Goal: Transaction & Acquisition: Purchase product/service

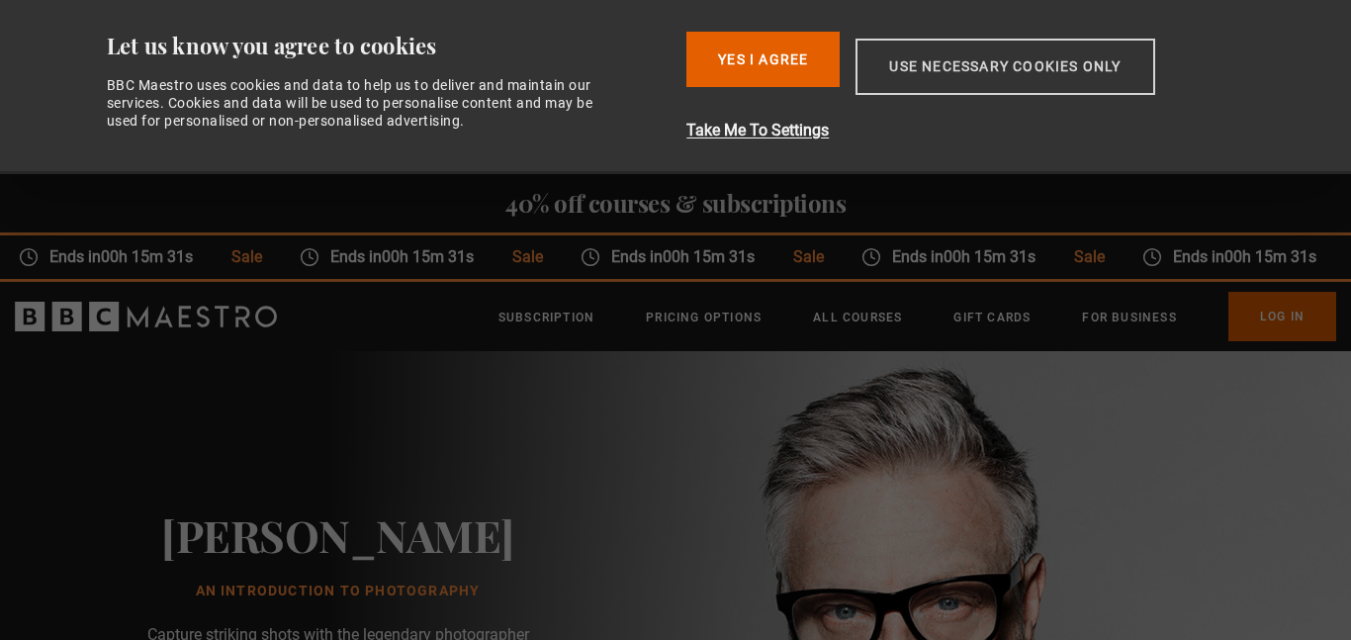
click at [1042, 73] on button "Use necessary cookies only" at bounding box center [1005, 67] width 299 height 56
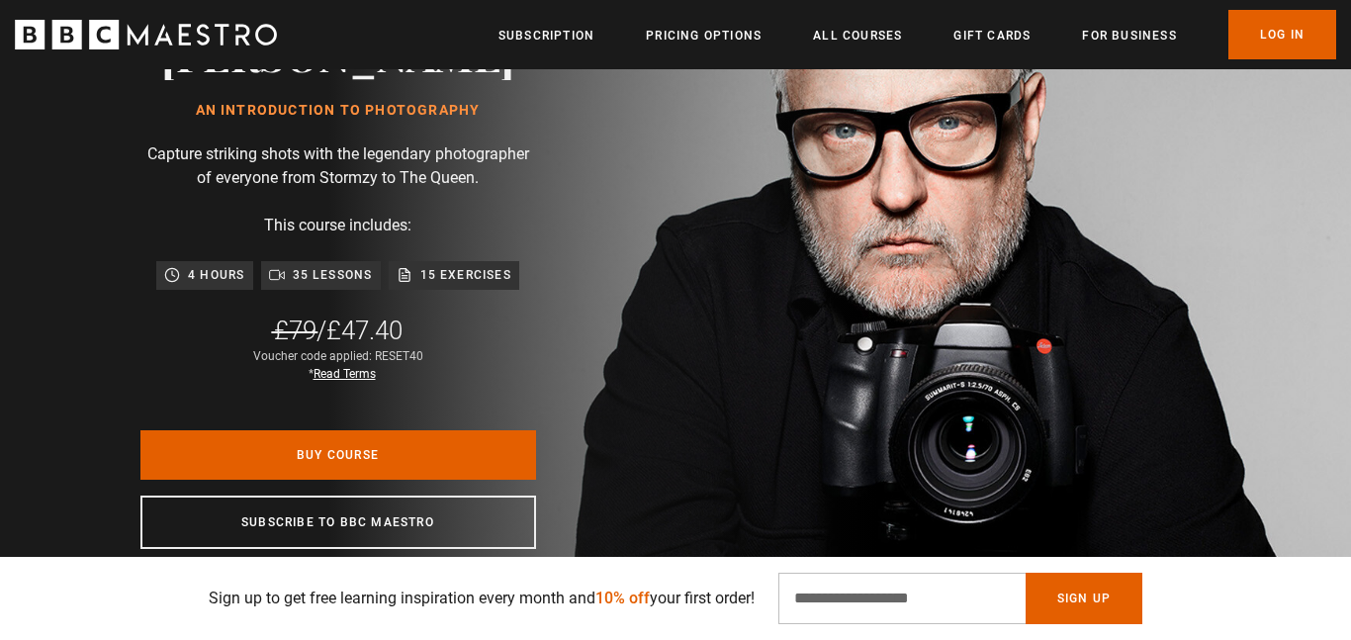
scroll to position [315, 0]
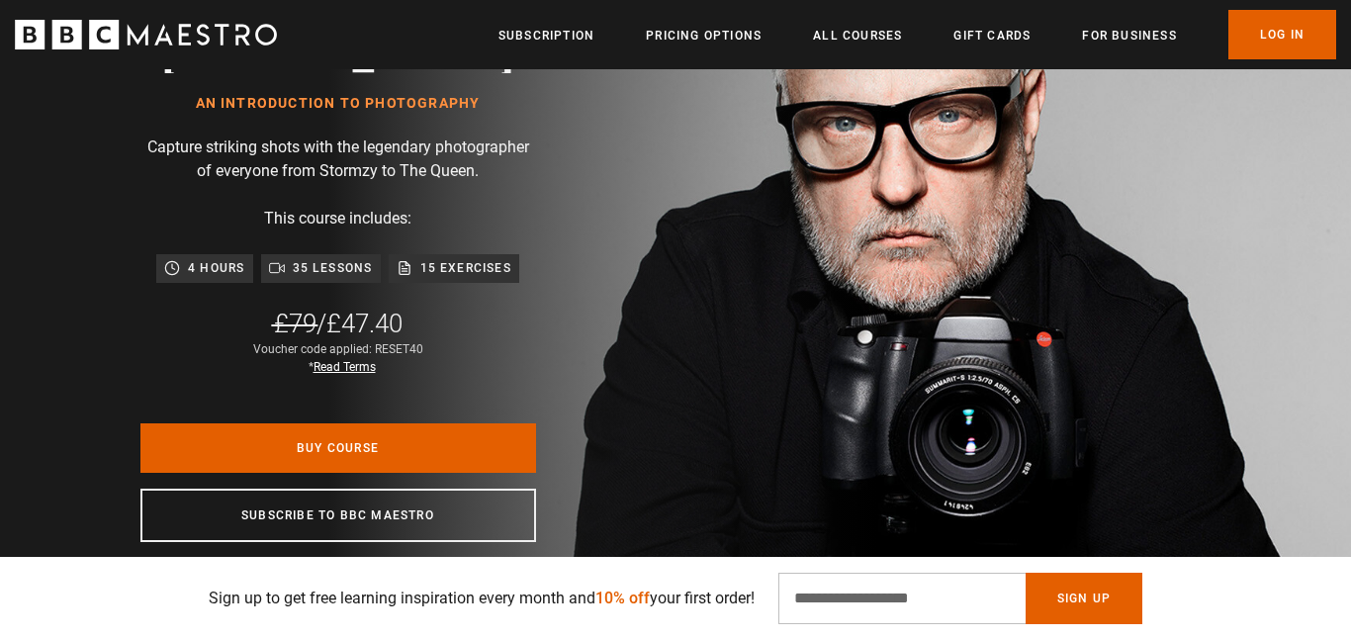
click at [204, 264] on p "4 hours" at bounding box center [216, 268] width 56 height 20
click at [213, 270] on p "4 hours" at bounding box center [216, 268] width 56 height 20
click at [321, 268] on p "35 lessons" at bounding box center [333, 268] width 80 height 20
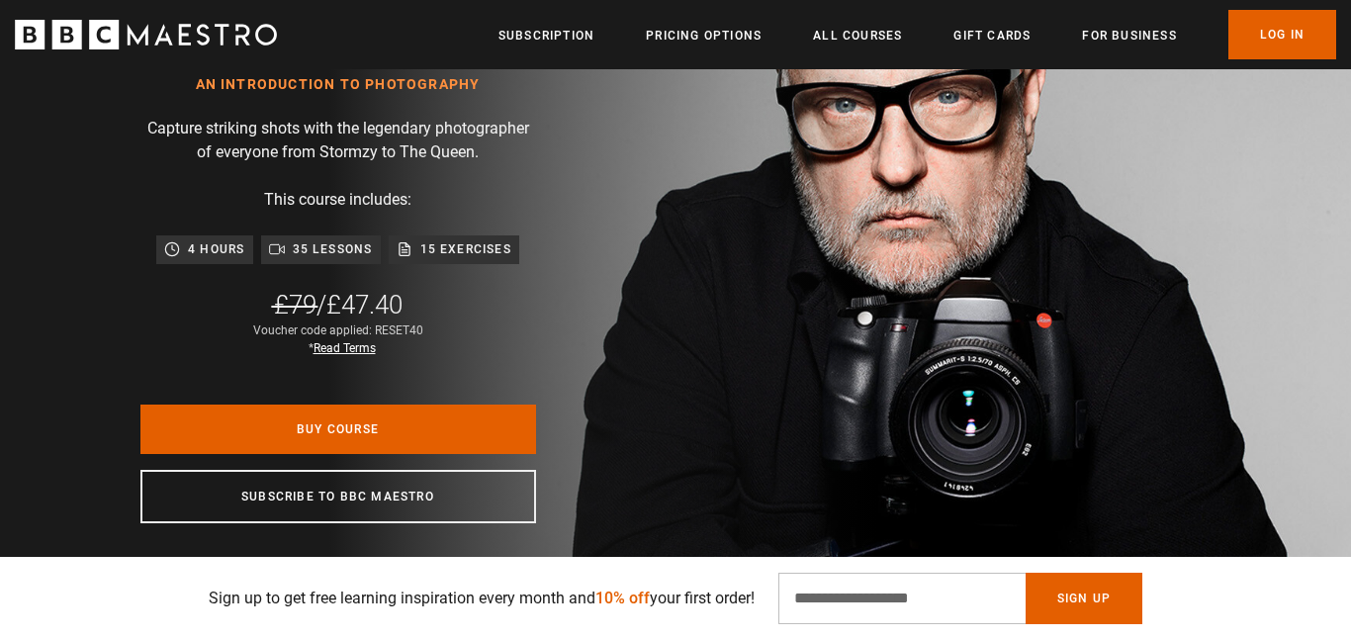
scroll to position [338, 0]
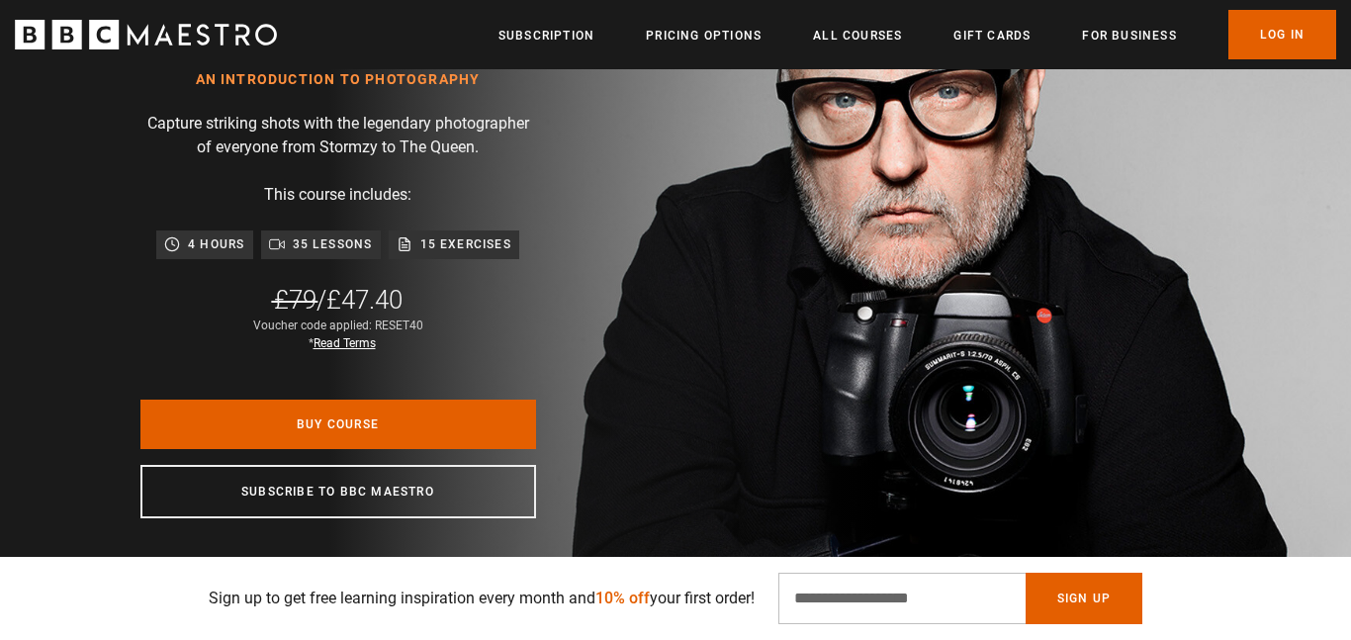
click at [467, 245] on p "15 exercises" at bounding box center [465, 244] width 91 height 20
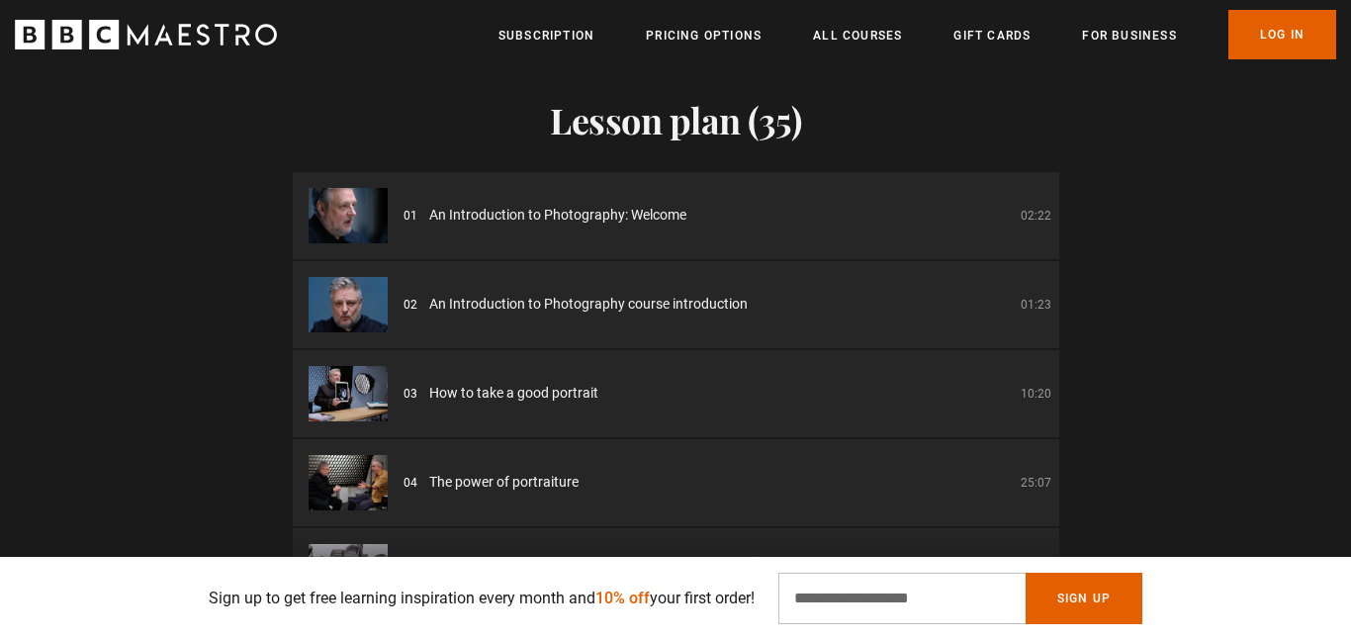
scroll to position [3372, 0]
click at [439, 206] on span "An Introduction to Photography: Welcome" at bounding box center [557, 216] width 257 height 21
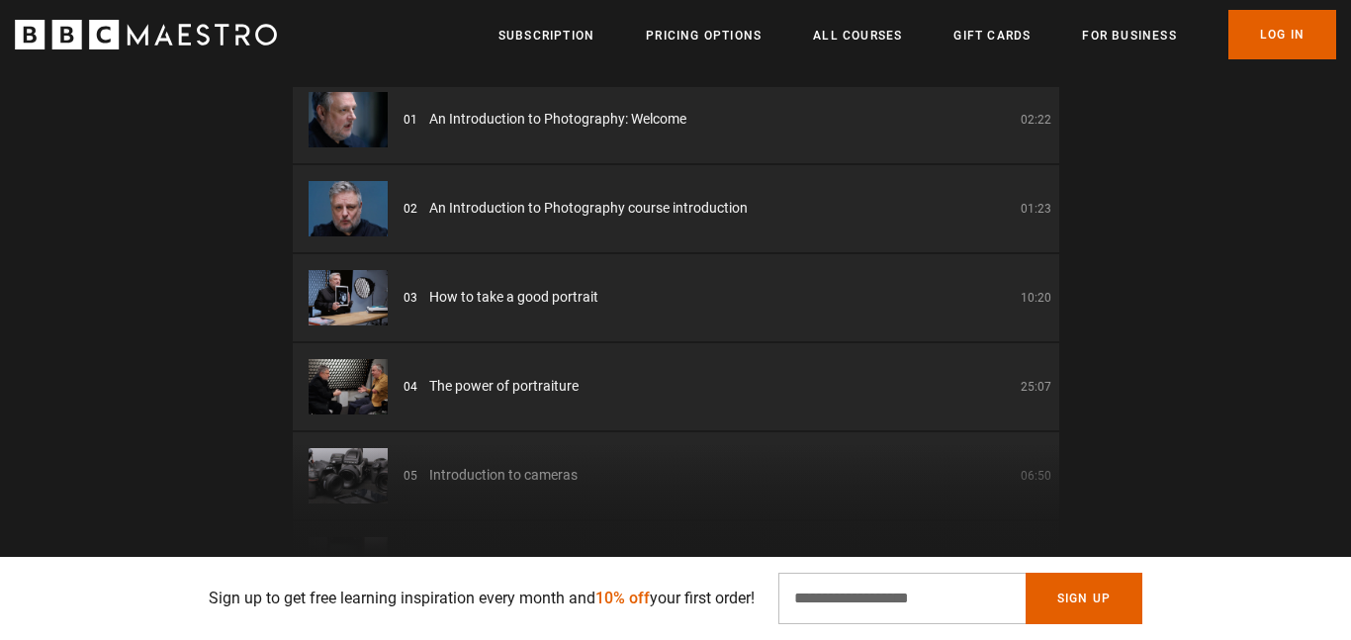
scroll to position [0, 0]
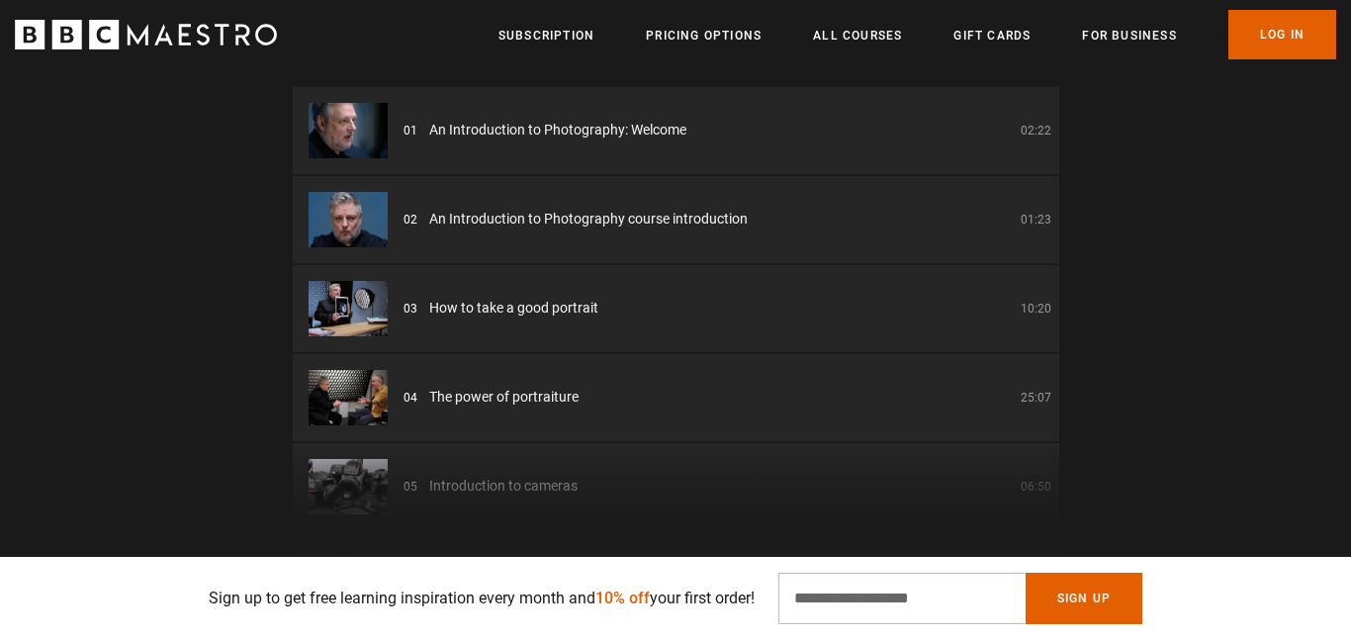
click at [419, 298] on div "03 How to take a good portrait 10:20" at bounding box center [728, 308] width 648 height 21
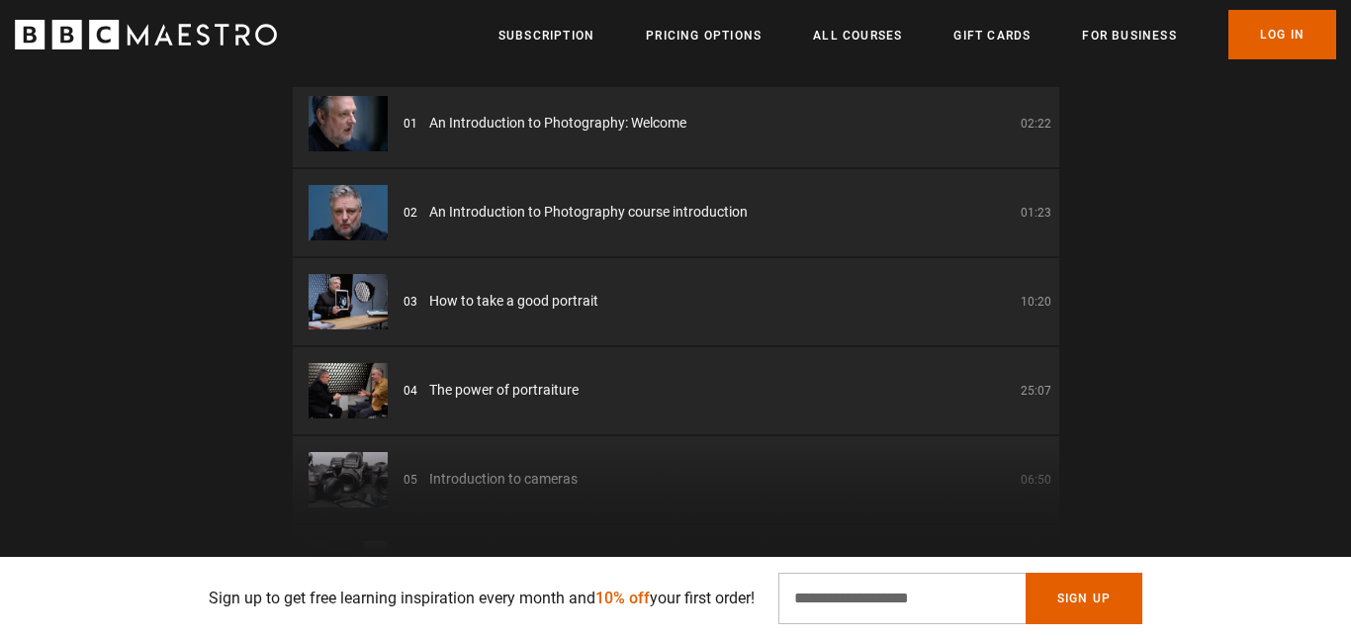
scroll to position [9, 0]
click at [458, 200] on span "An Introduction to Photography course introduction" at bounding box center [588, 210] width 318 height 21
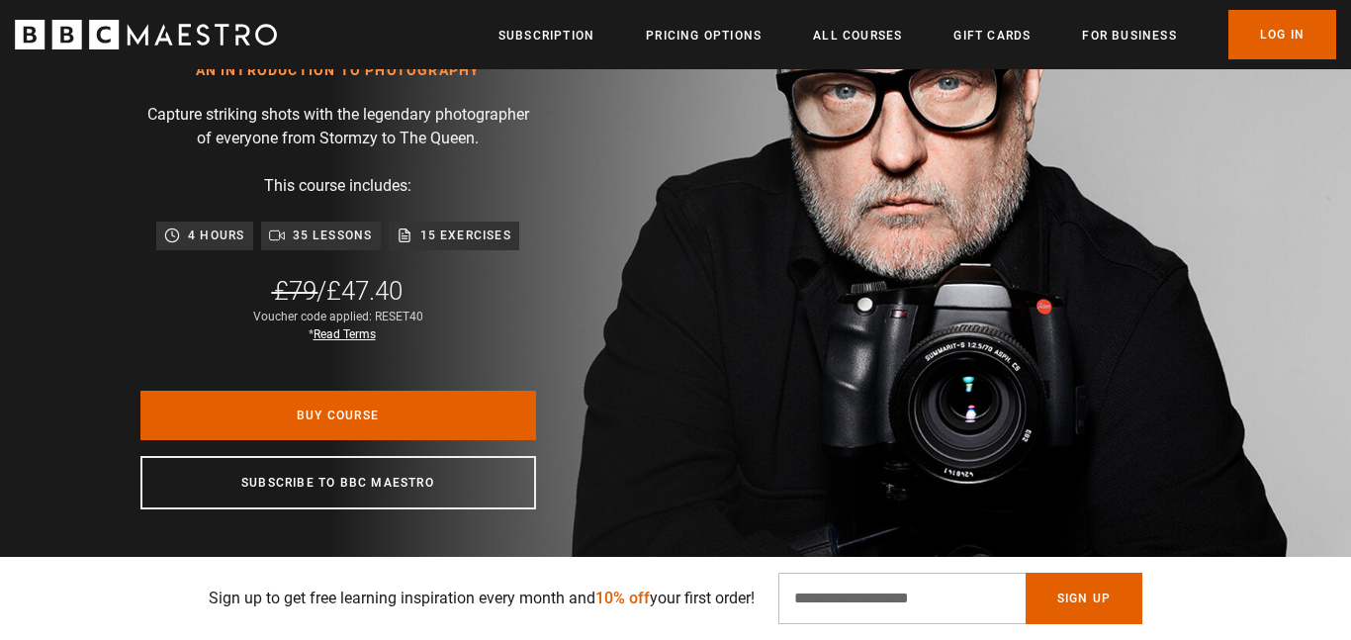
scroll to position [353, 0]
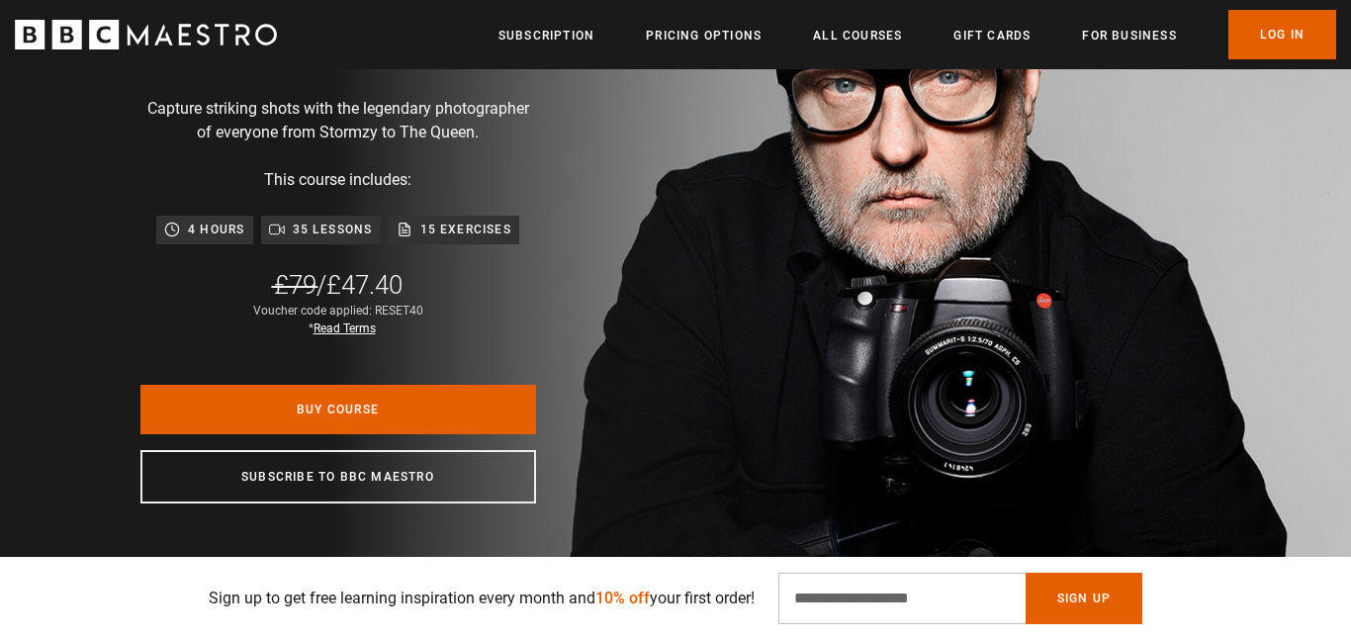
click at [344, 327] on link "Read Terms" at bounding box center [345, 328] width 62 height 14
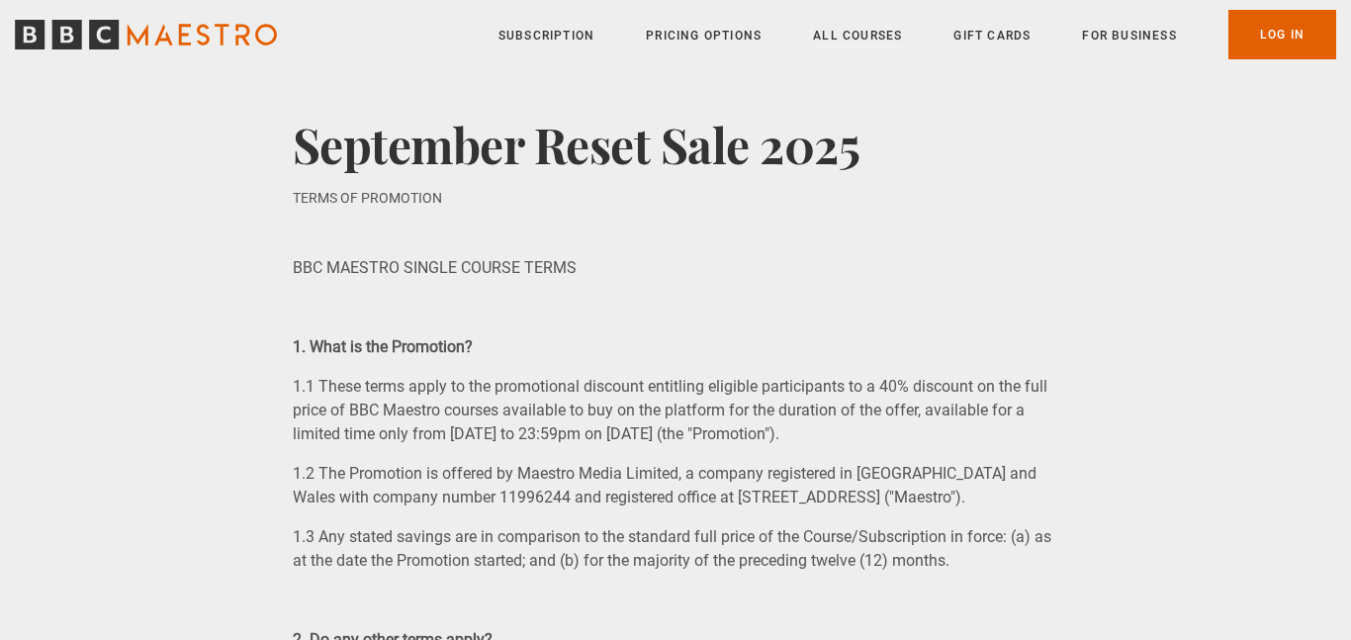
click at [827, 36] on link "All Courses" at bounding box center [857, 36] width 89 height 20
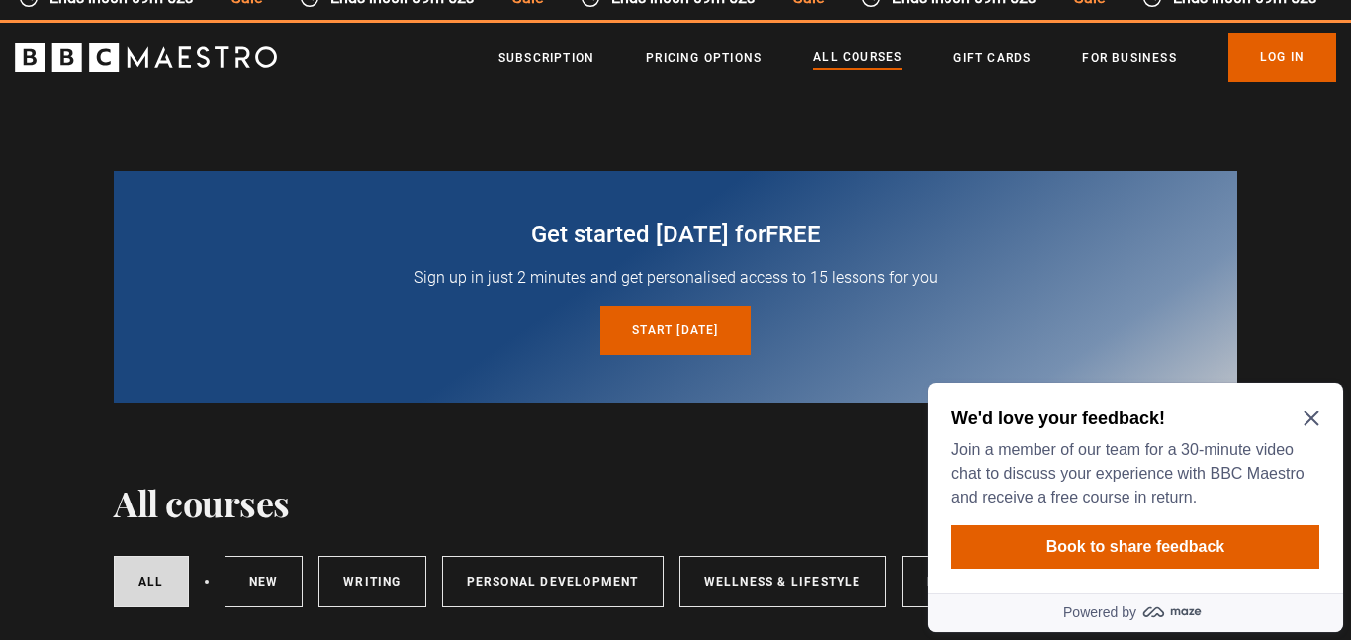
scroll to position [88, 0]
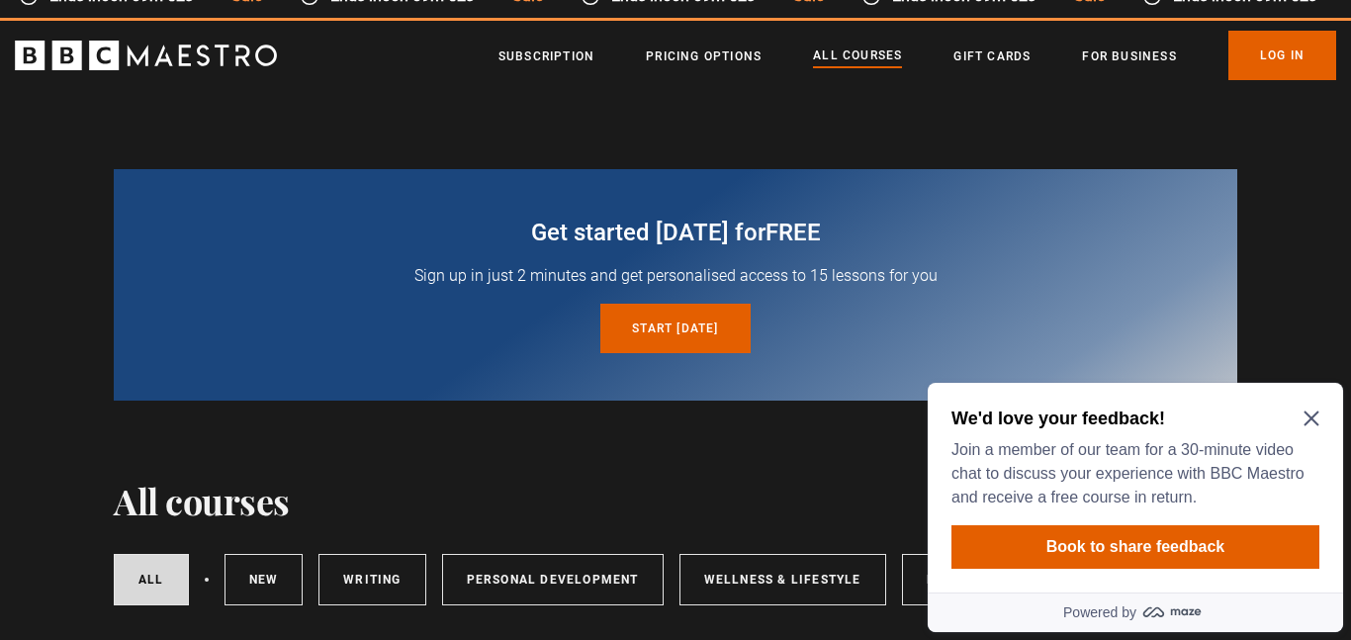
click at [1308, 421] on icon "Close Maze Prompt" at bounding box center [1311, 418] width 15 height 15
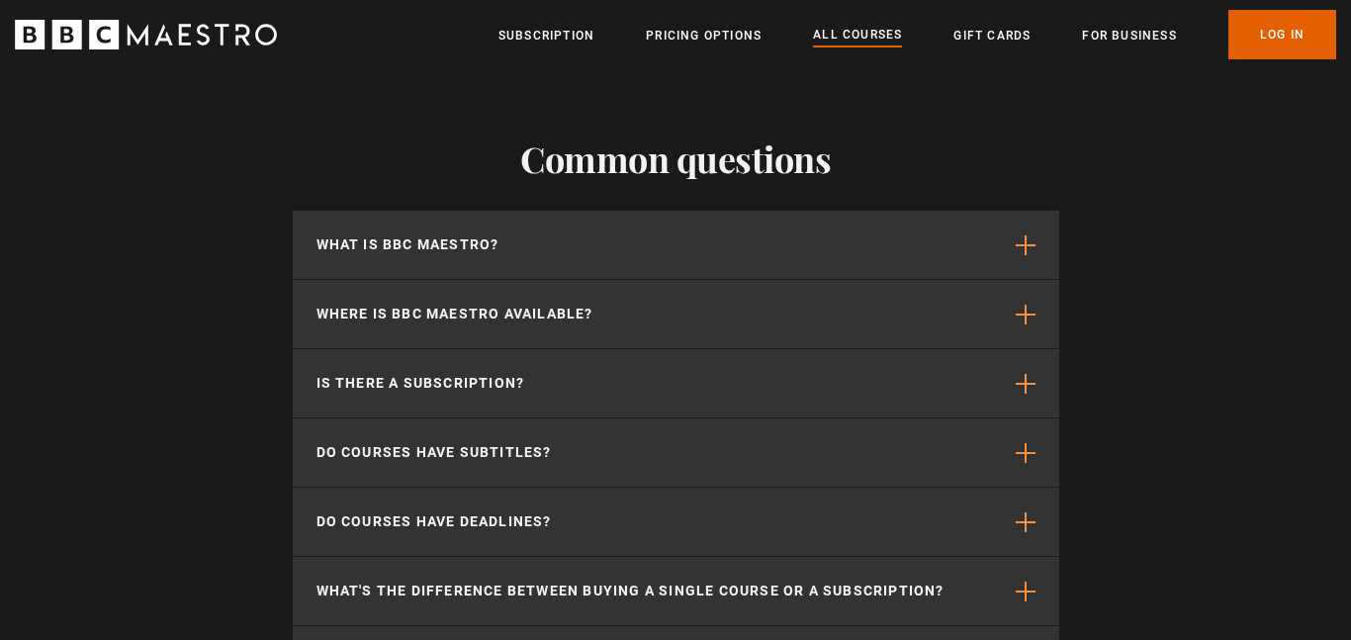
scroll to position [9261, 0]
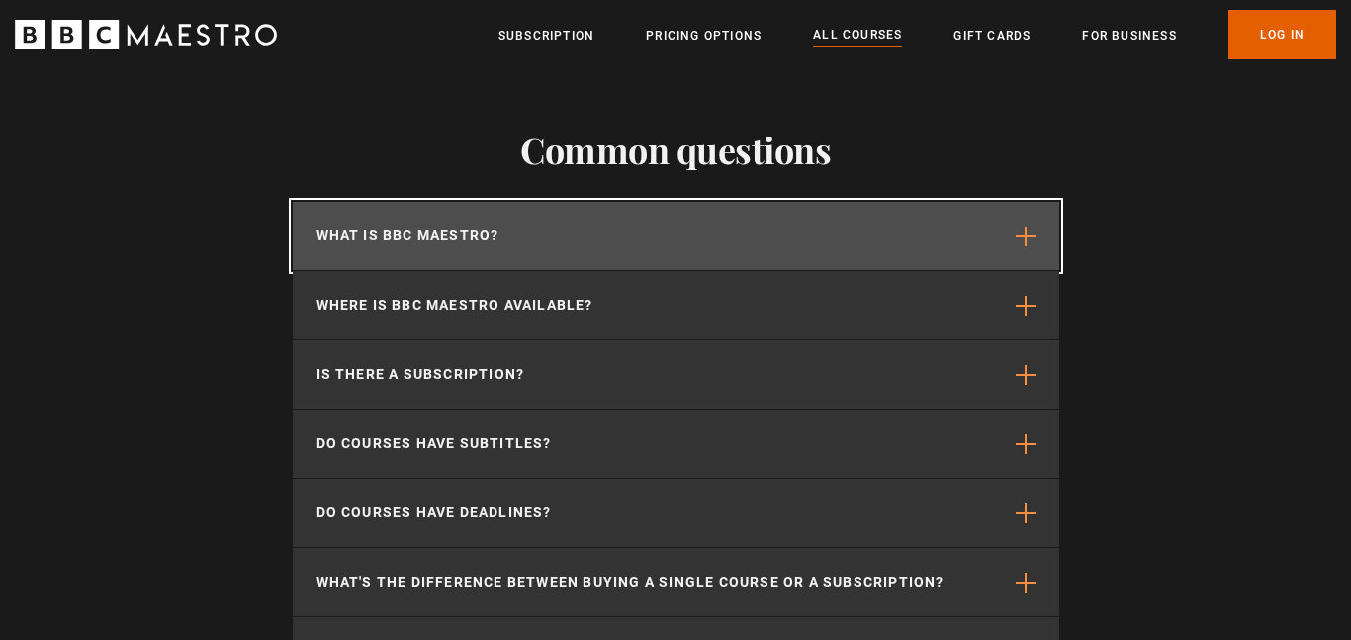
click at [391, 232] on p "What is BBC Maestro?" at bounding box center [408, 236] width 183 height 21
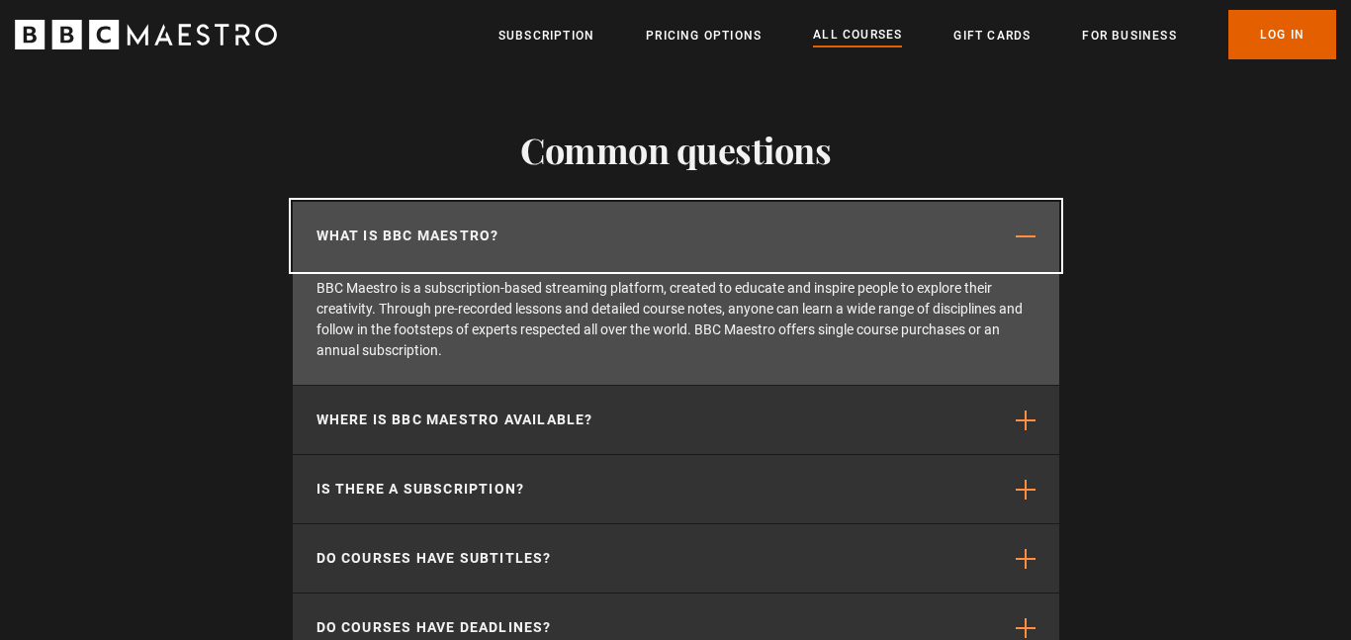
click at [363, 227] on p "What is BBC Maestro?" at bounding box center [408, 236] width 183 height 21
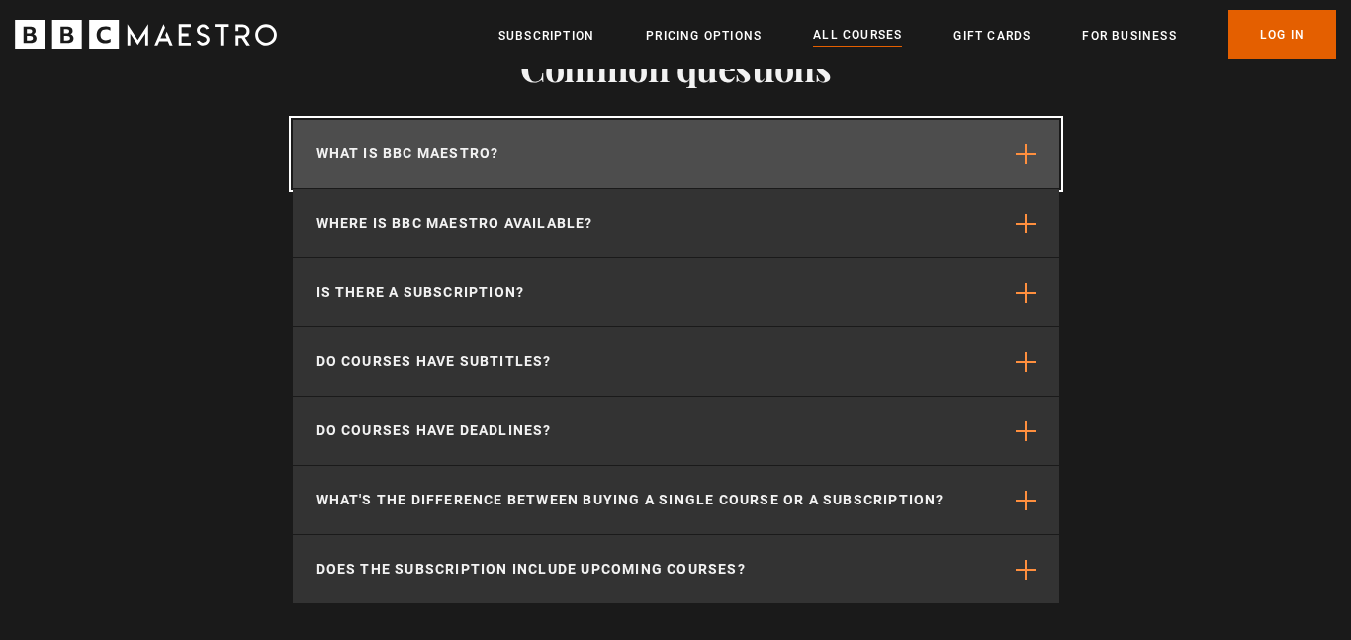
scroll to position [9345, 0]
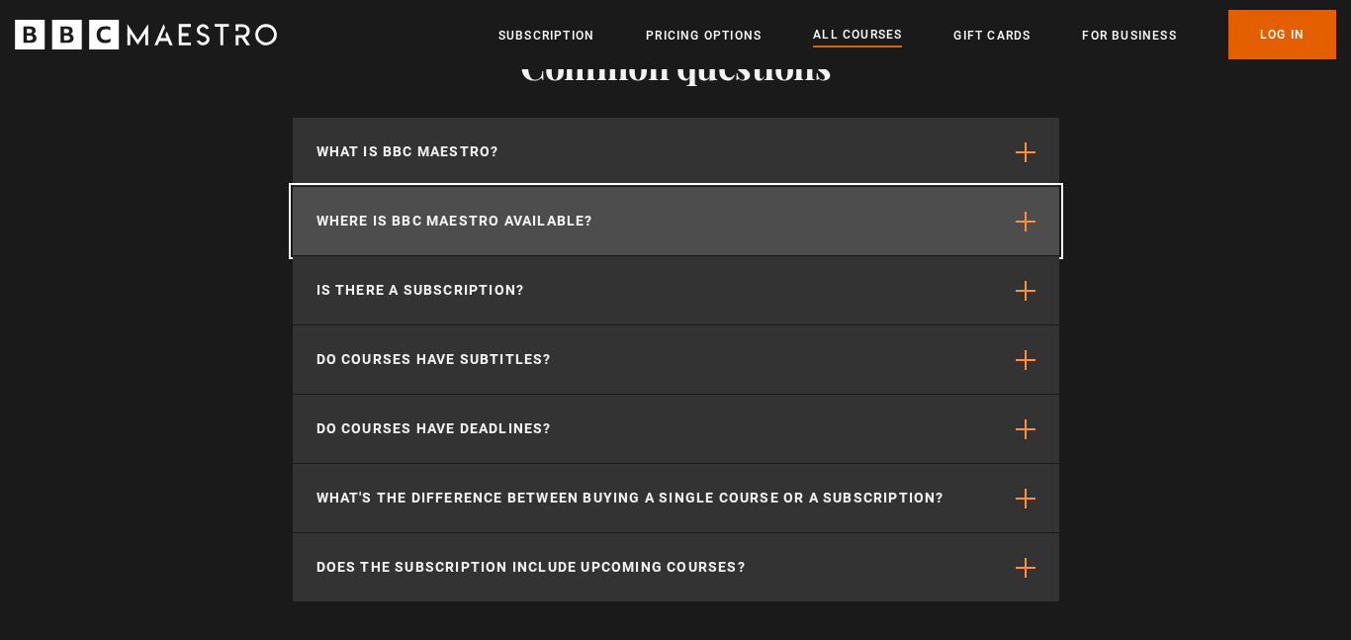
click at [348, 226] on p "Where is BBC Maestro available?" at bounding box center [455, 221] width 277 height 21
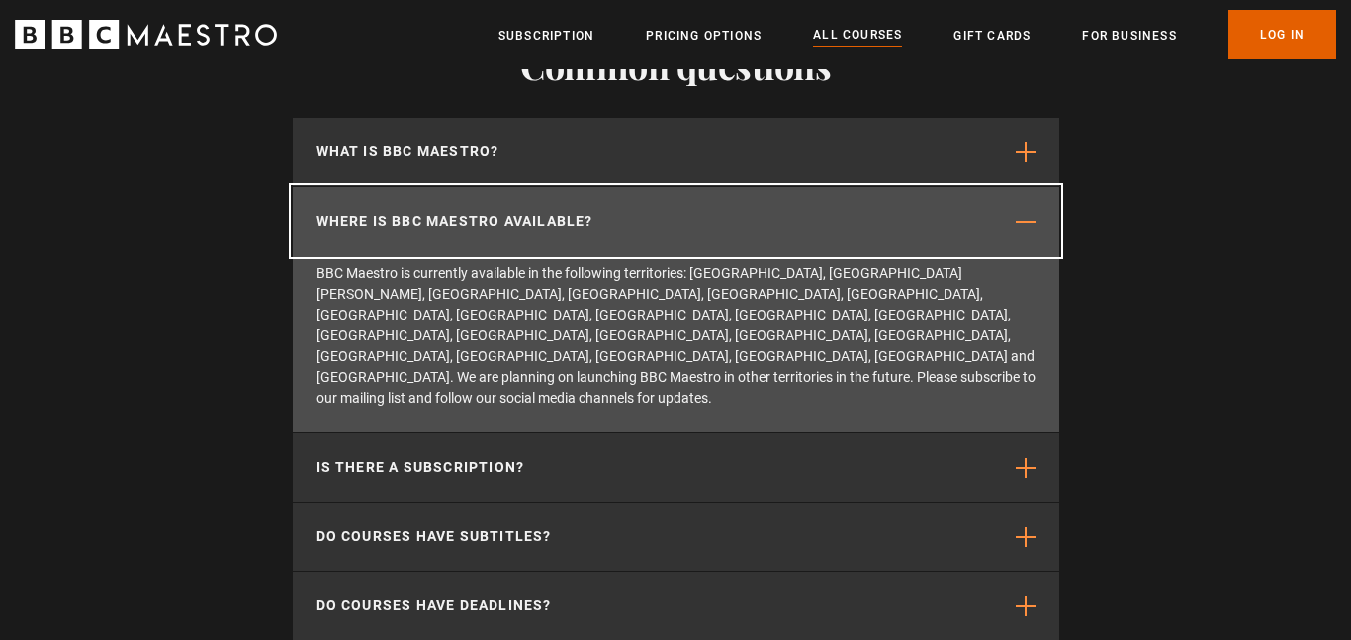
click at [376, 225] on p "Where is BBC Maestro available?" at bounding box center [455, 221] width 277 height 21
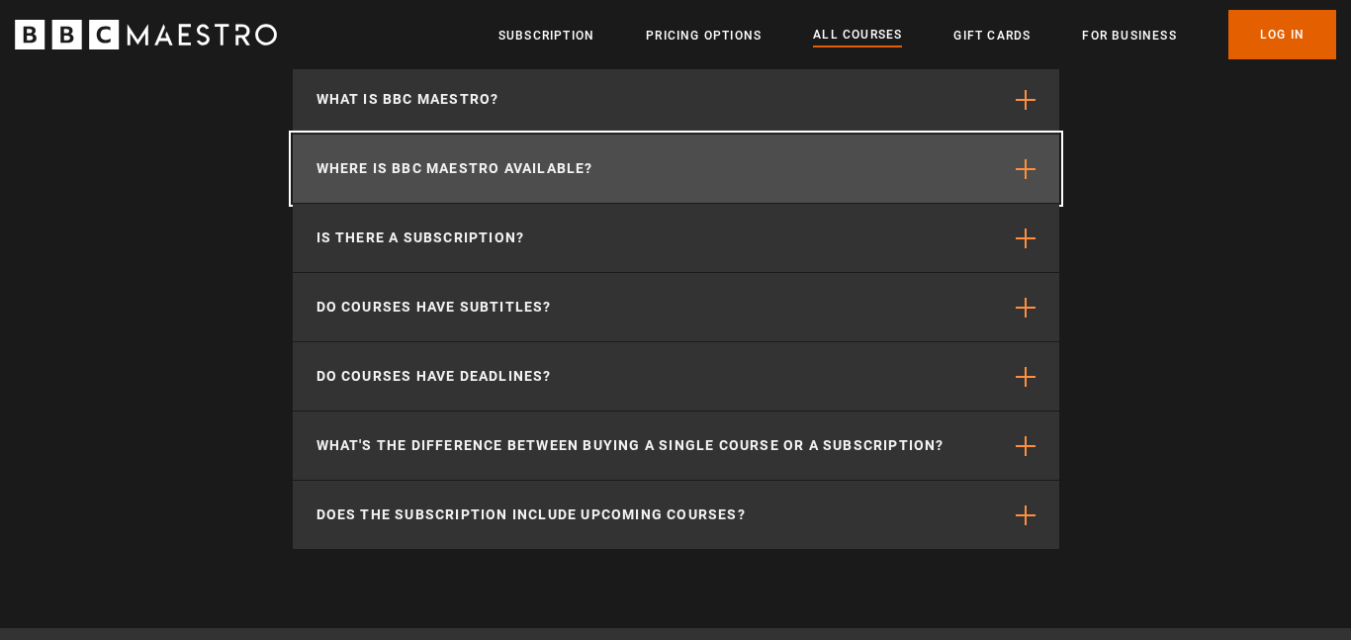
scroll to position [9398, 0]
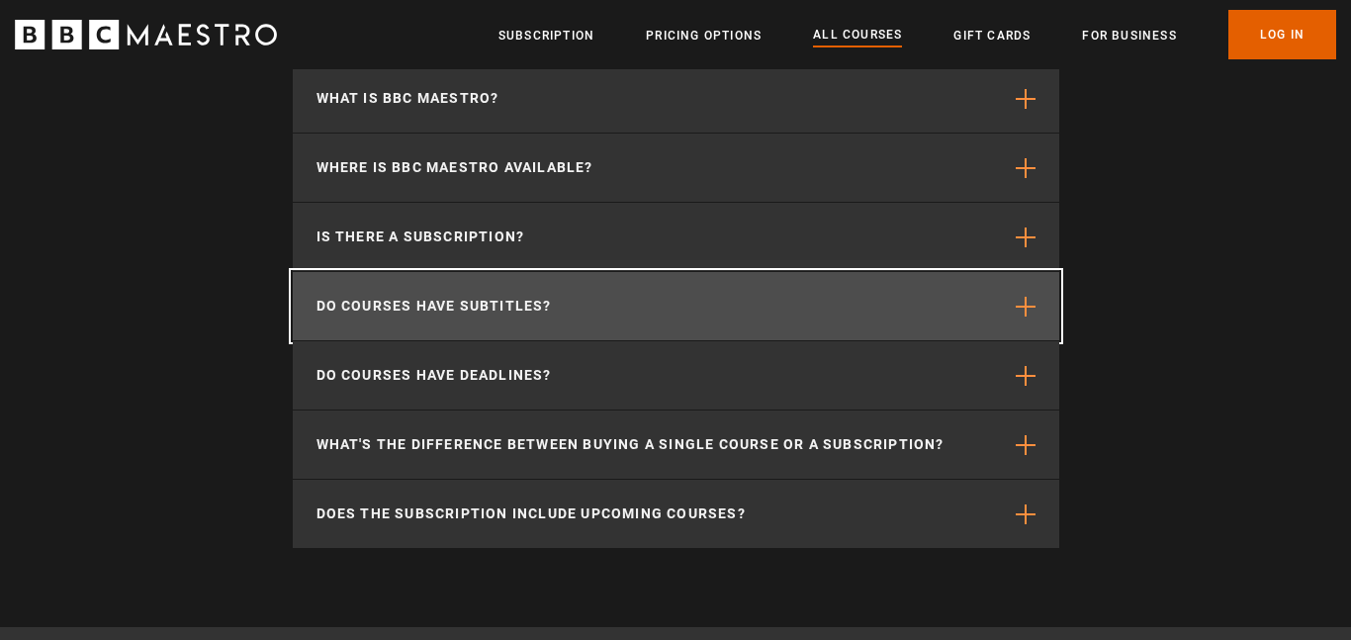
click at [381, 321] on button "Do courses have subtitles?" at bounding box center [676, 306] width 767 height 68
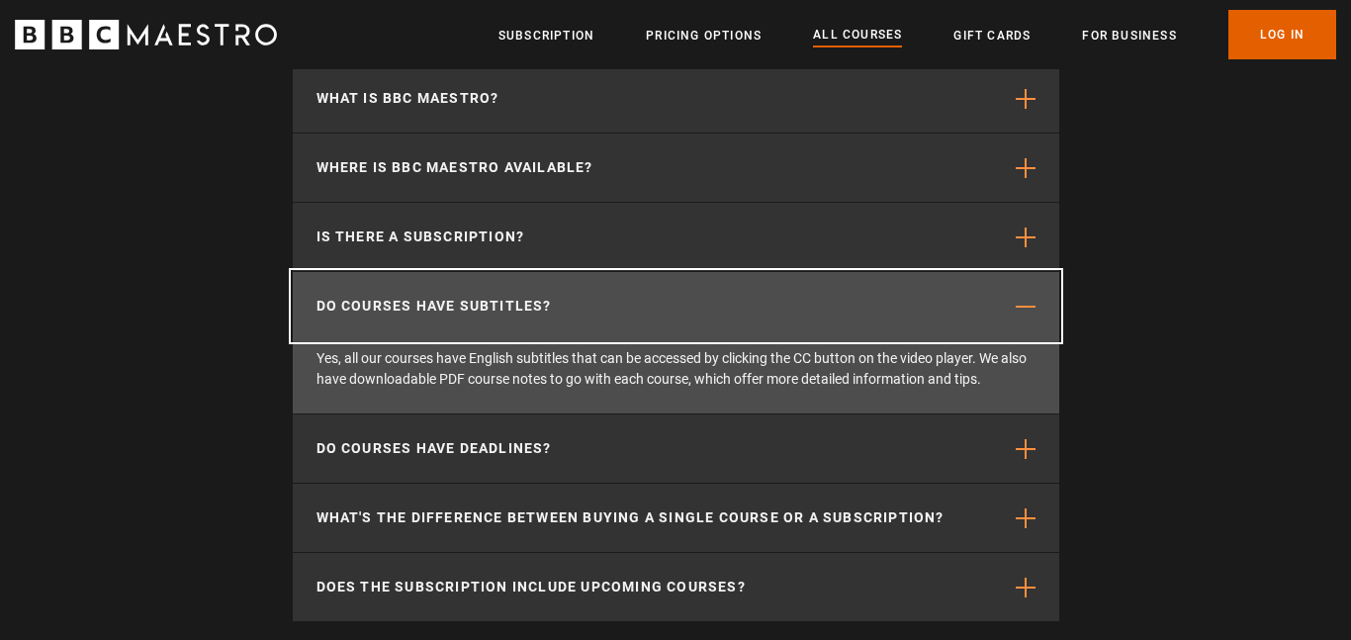
click at [460, 330] on button "Do courses have subtitles?" at bounding box center [676, 306] width 767 height 68
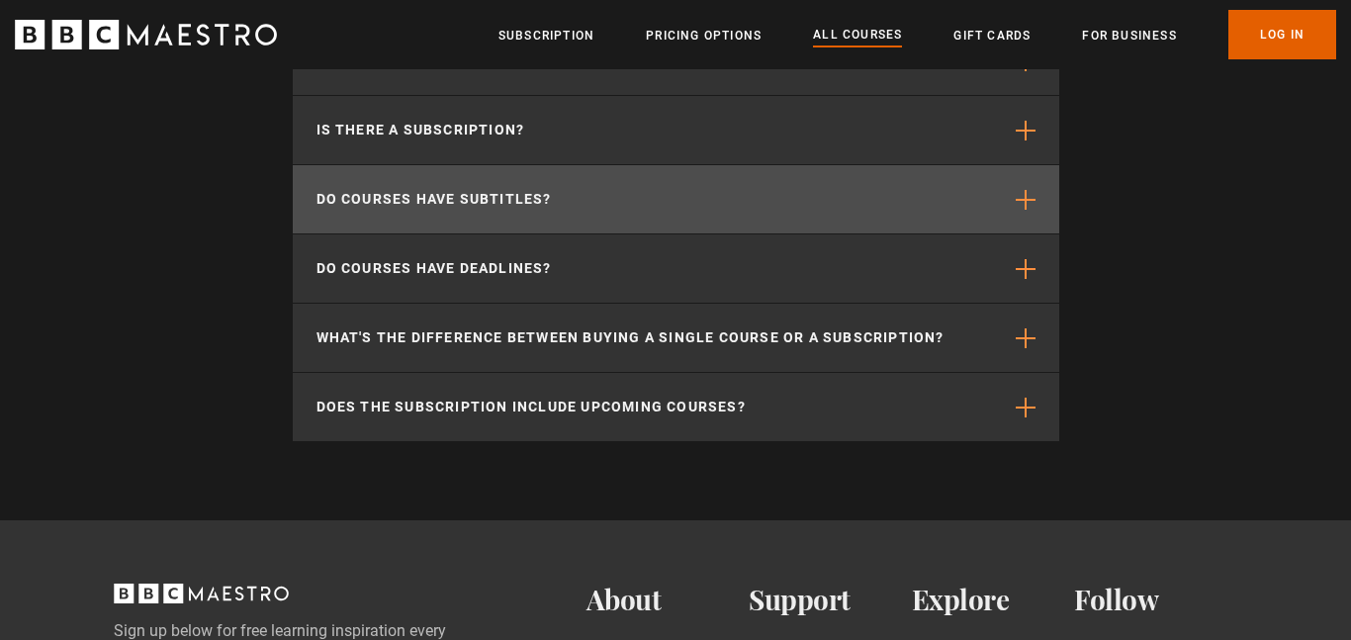
scroll to position [9506, 0]
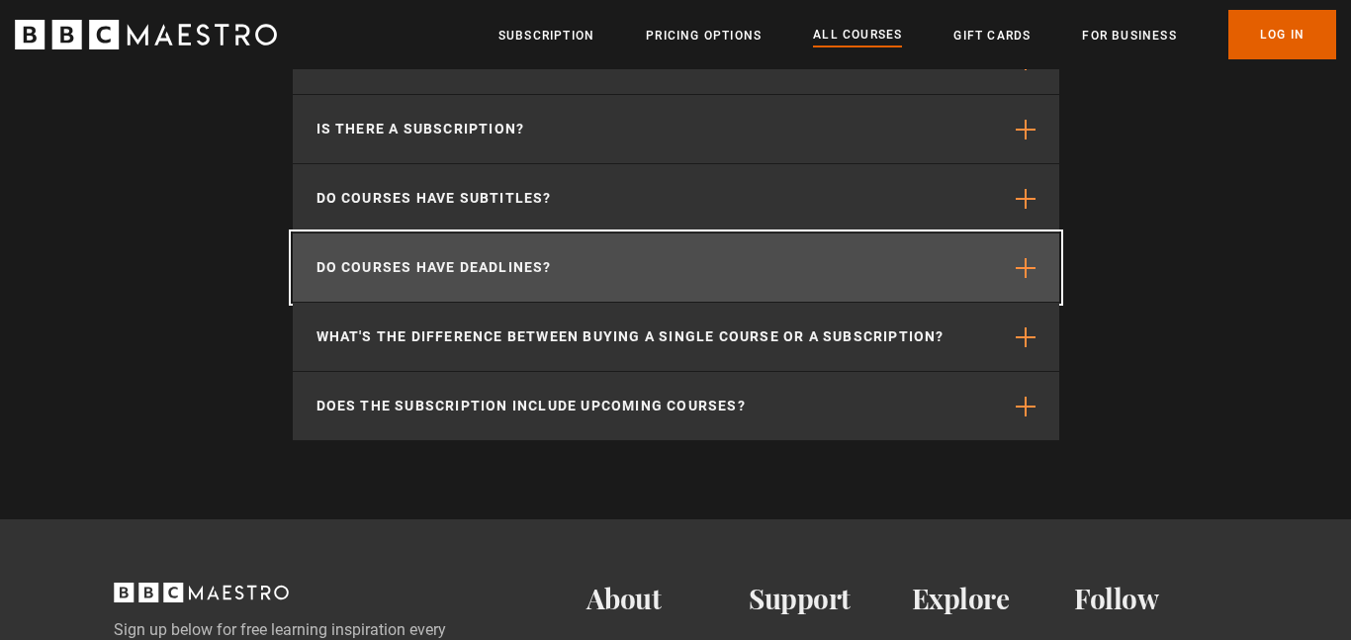
click at [403, 275] on p "Do courses have deadlines?" at bounding box center [434, 267] width 235 height 21
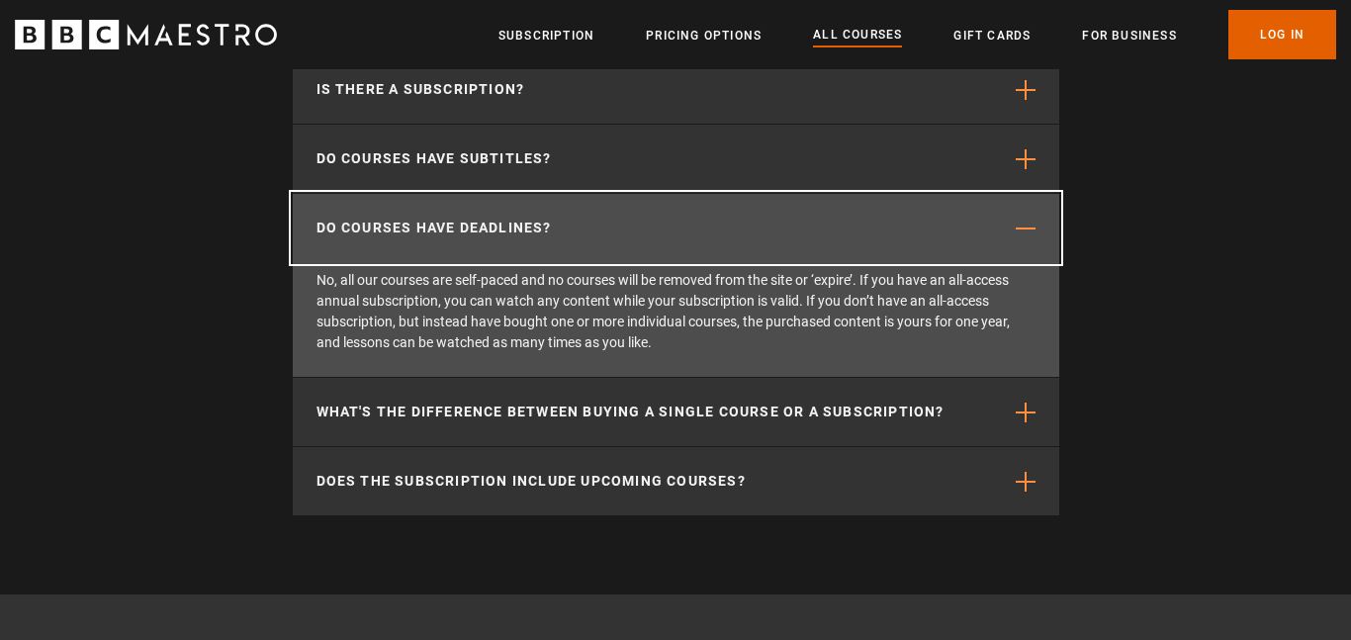
scroll to position [9547, 0]
click at [397, 233] on p "Do courses have deadlines?" at bounding box center [434, 226] width 235 height 21
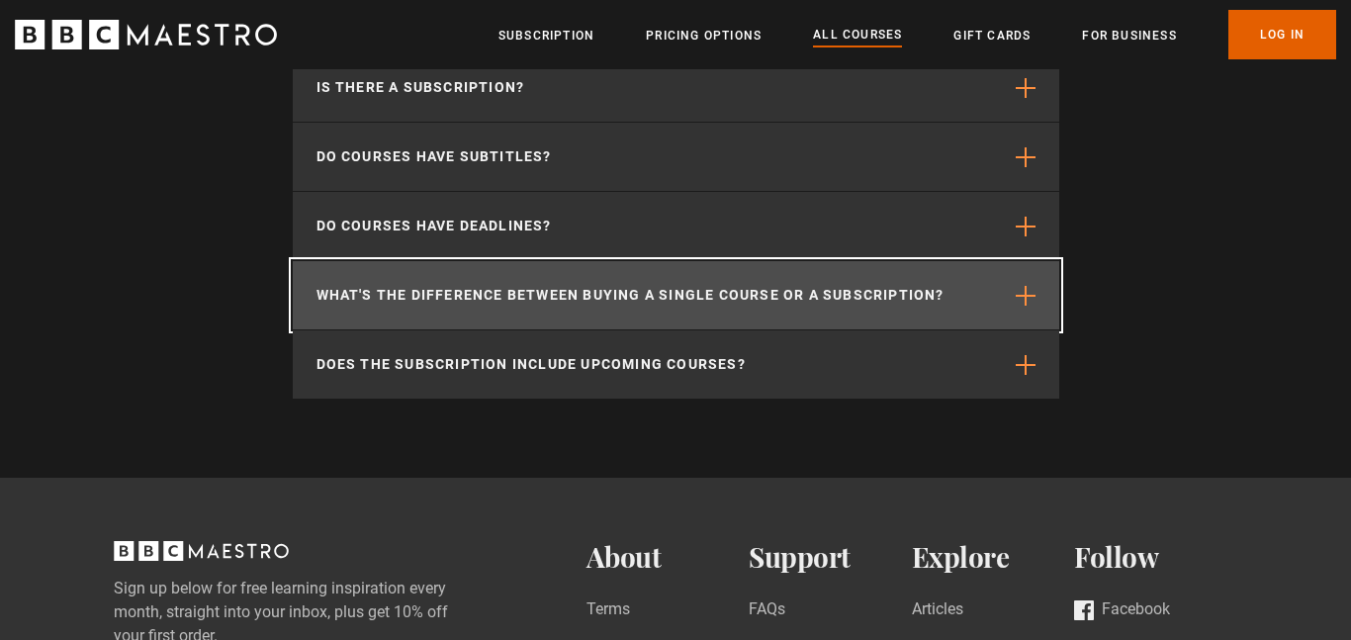
click at [410, 284] on button "What's the difference between buying a single course or a subscription?" at bounding box center [676, 295] width 767 height 68
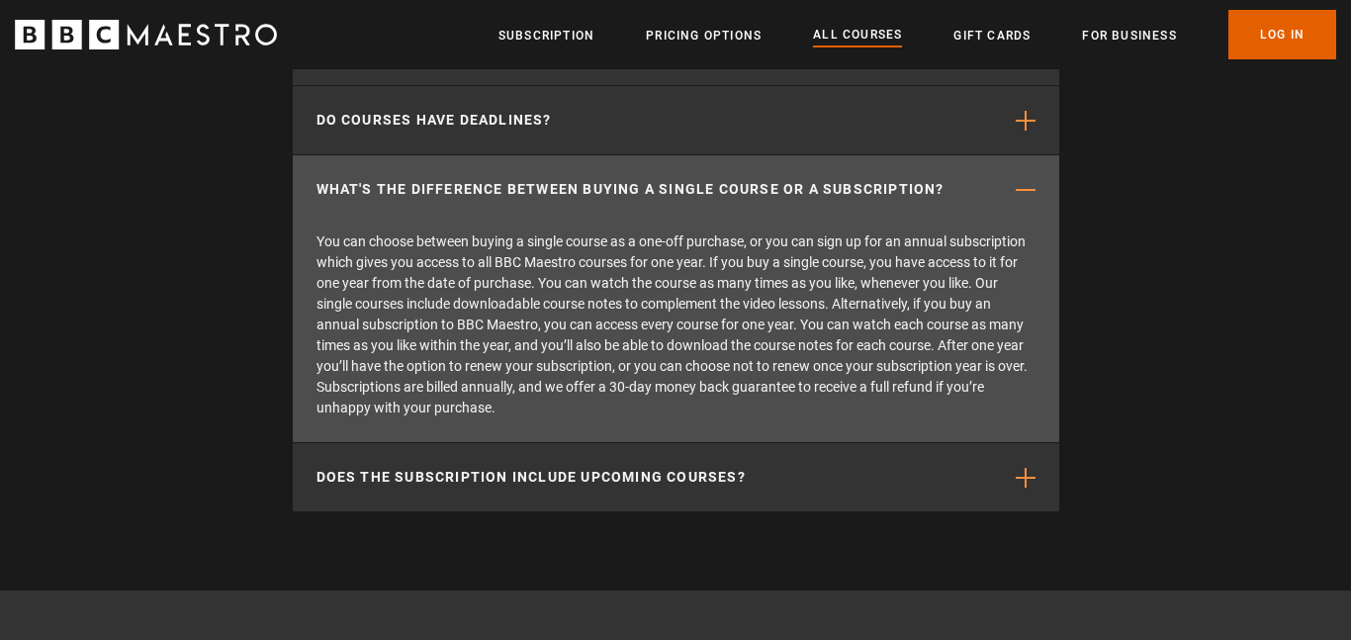
scroll to position [9654, 0]
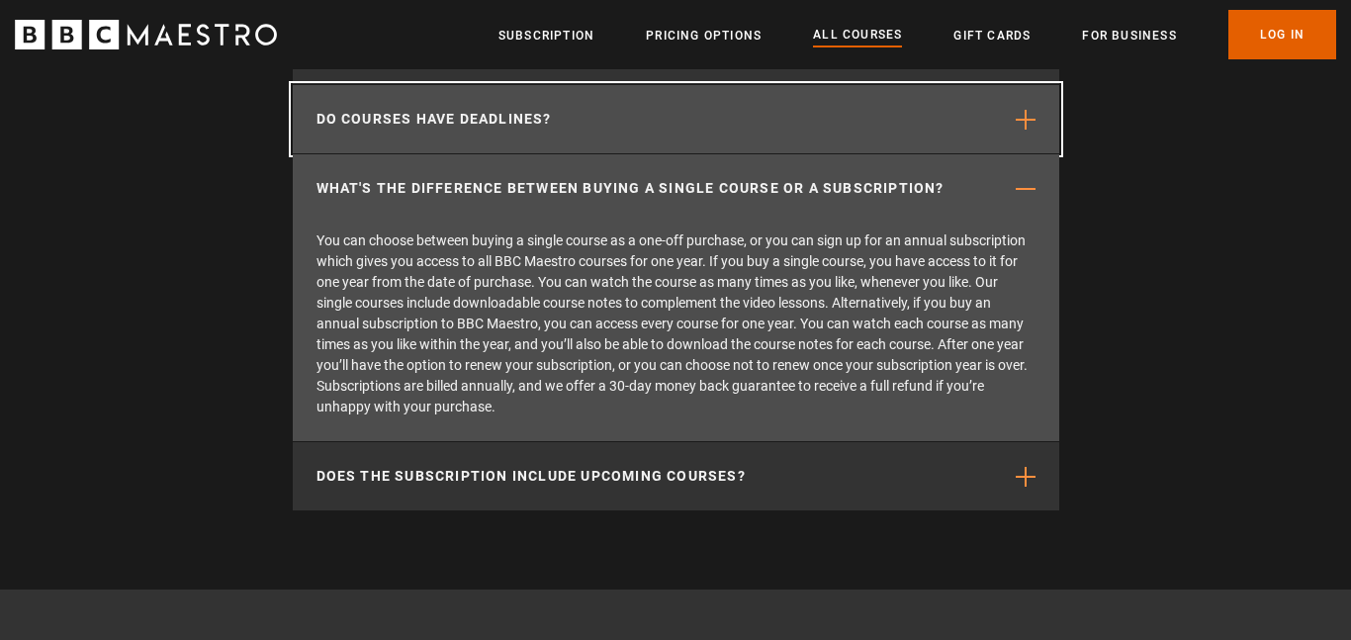
click at [385, 133] on button "Do courses have deadlines?" at bounding box center [676, 119] width 767 height 68
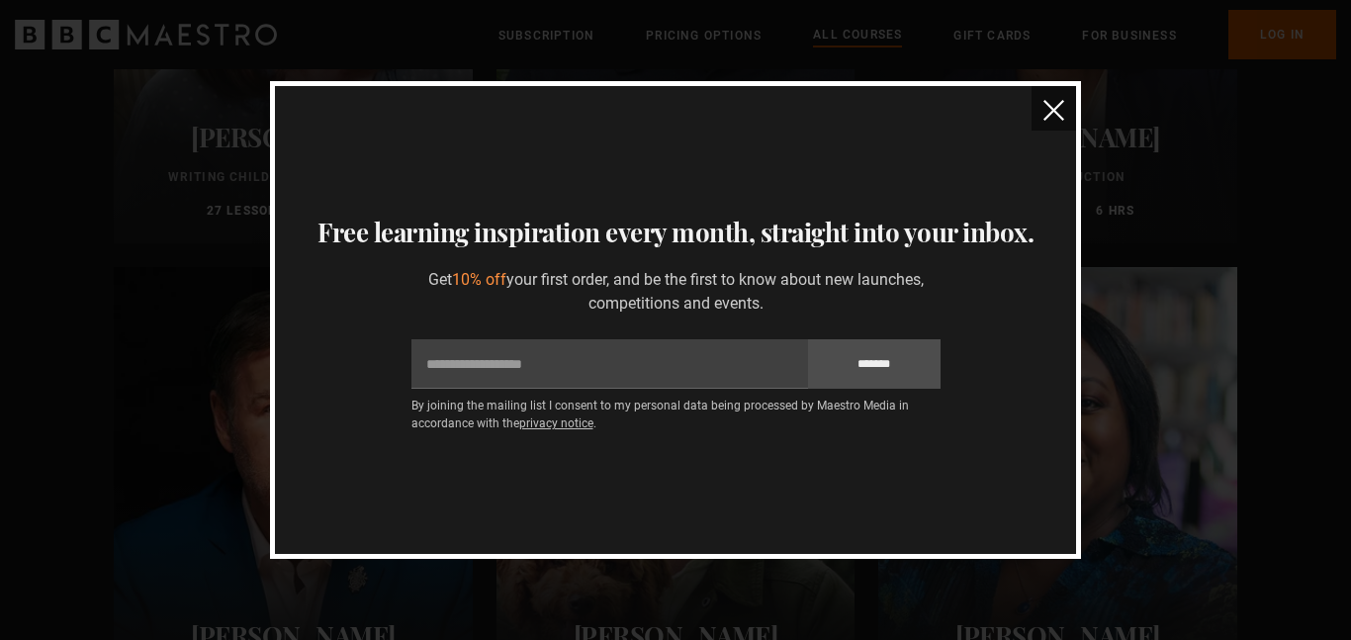
scroll to position [6450, 0]
click at [1053, 127] on button "close" at bounding box center [1054, 108] width 45 height 45
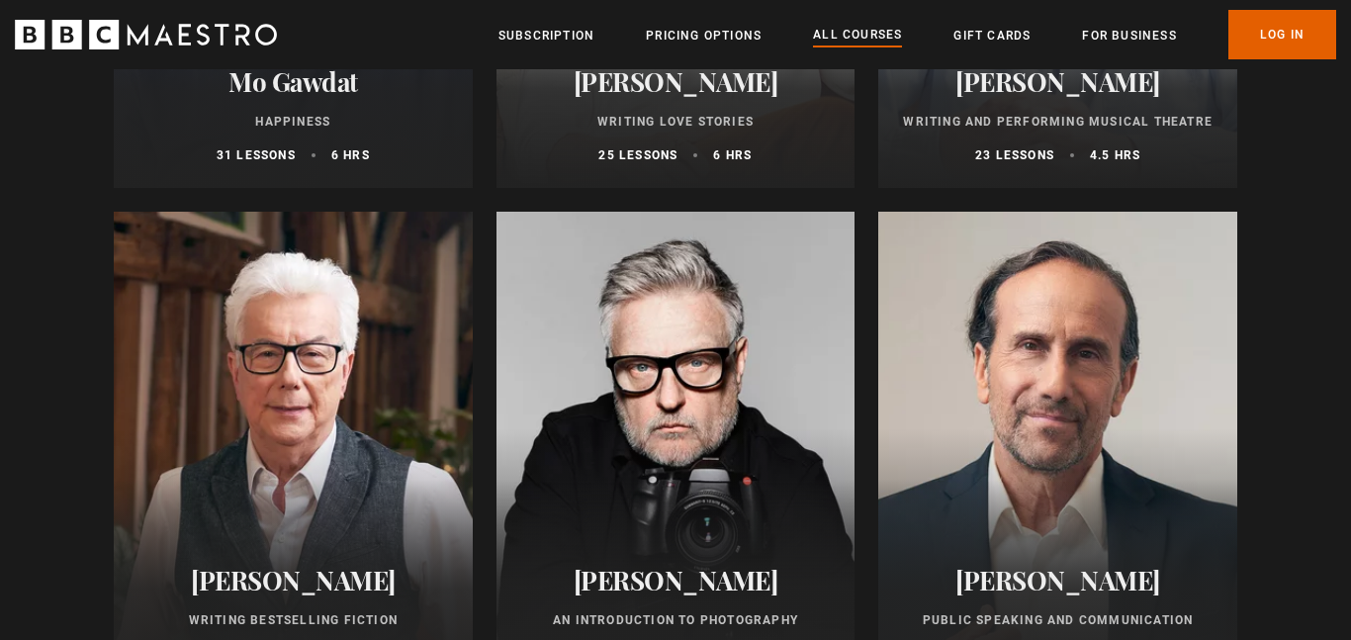
scroll to position [4502, 0]
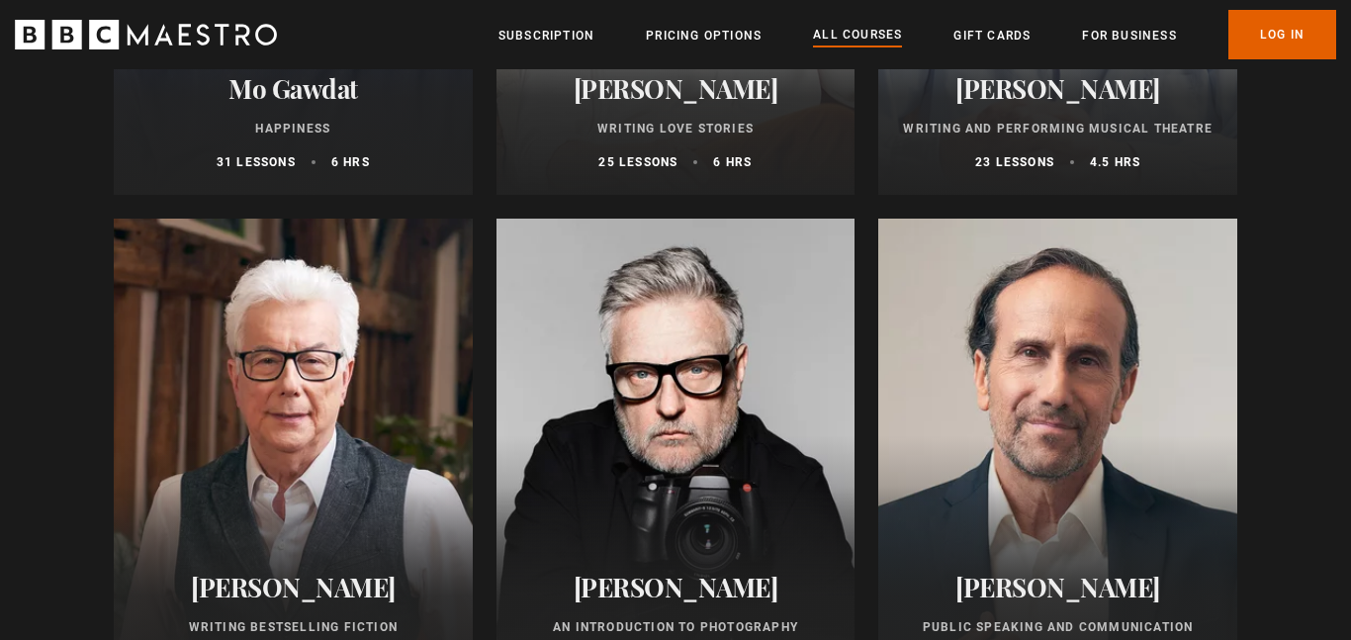
click at [727, 466] on div at bounding box center [676, 456] width 359 height 475
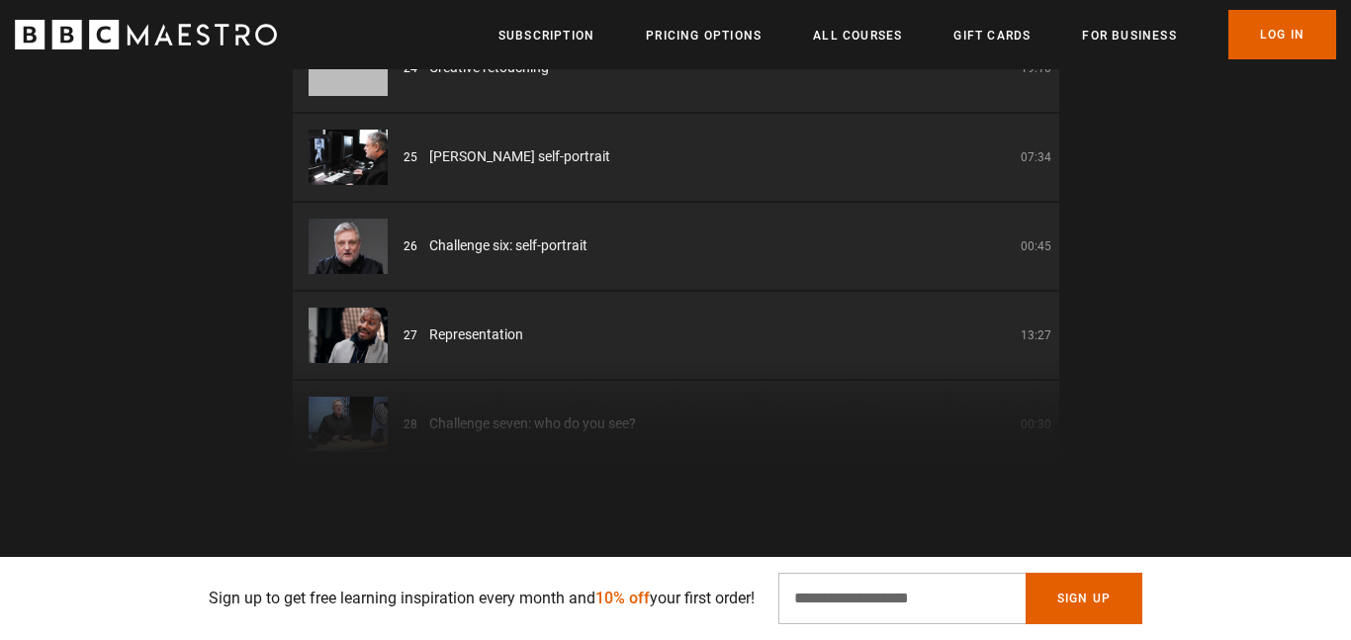
scroll to position [2030, 0]
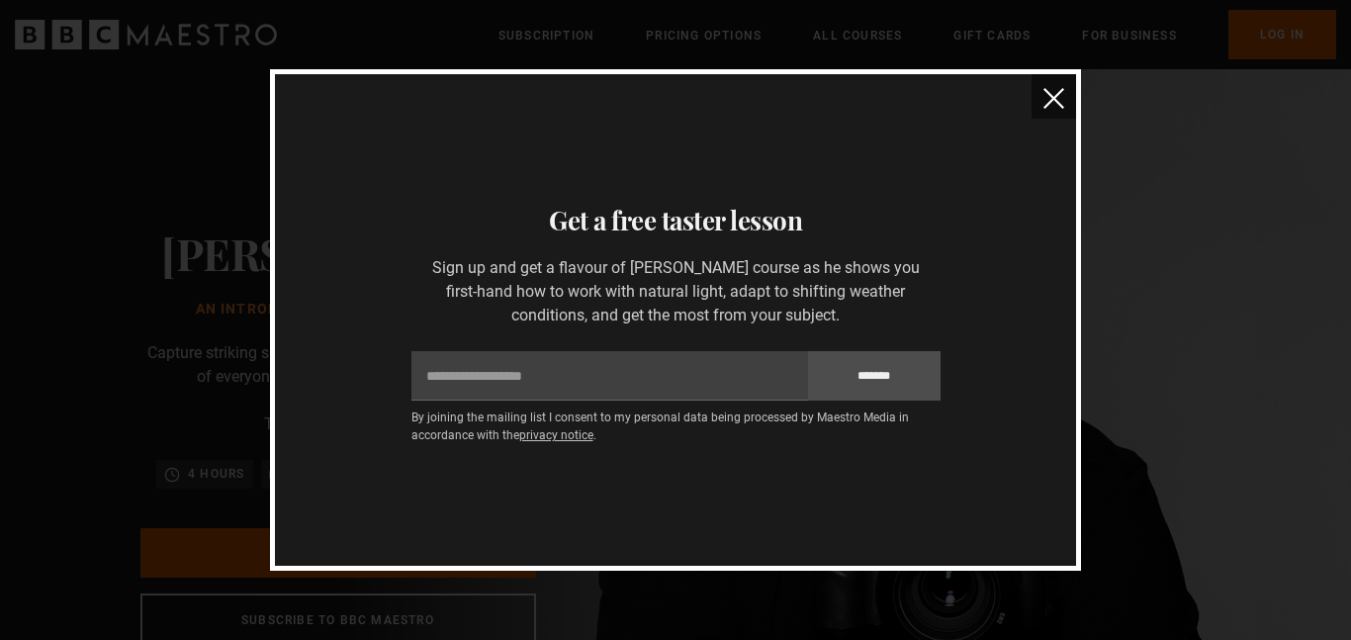
scroll to position [0, 1037]
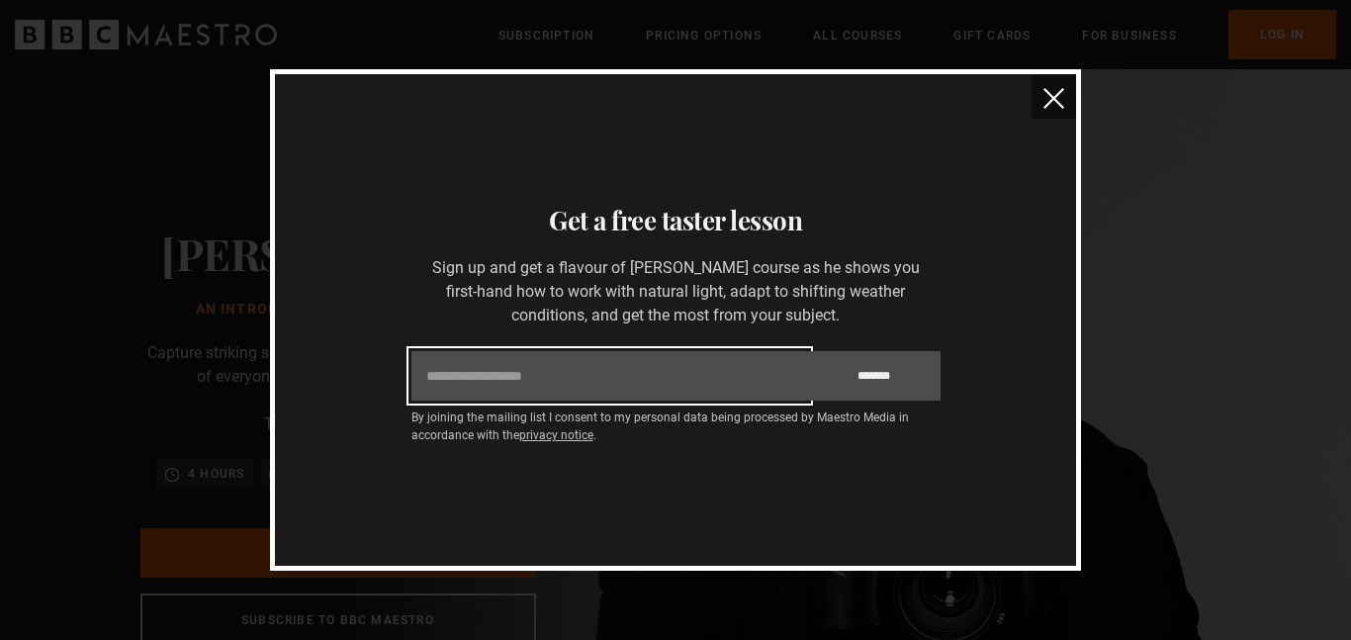
click at [554, 368] on input "Email" at bounding box center [609, 375] width 397 height 49
click at [569, 370] on input "Email" at bounding box center [609, 375] width 397 height 49
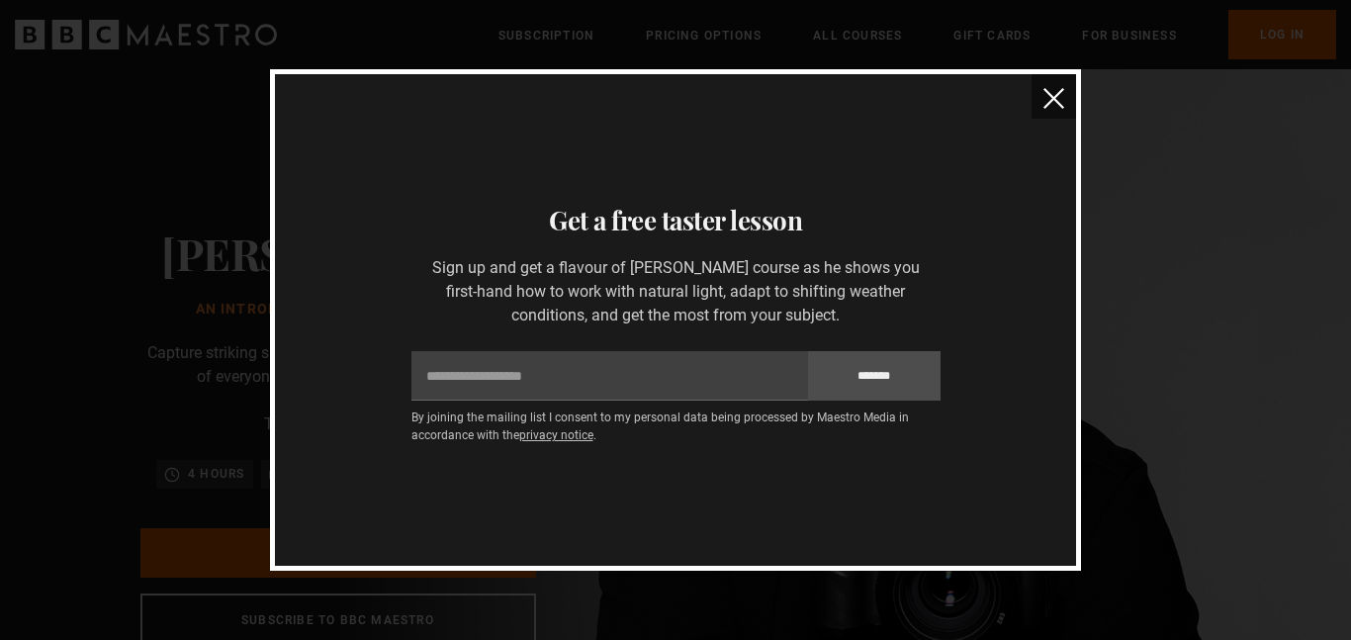
click at [972, 250] on div "Get a free taster lesson Sign up and get a flavour of Rankin’s course as he sho…" at bounding box center [676, 320] width 754 height 238
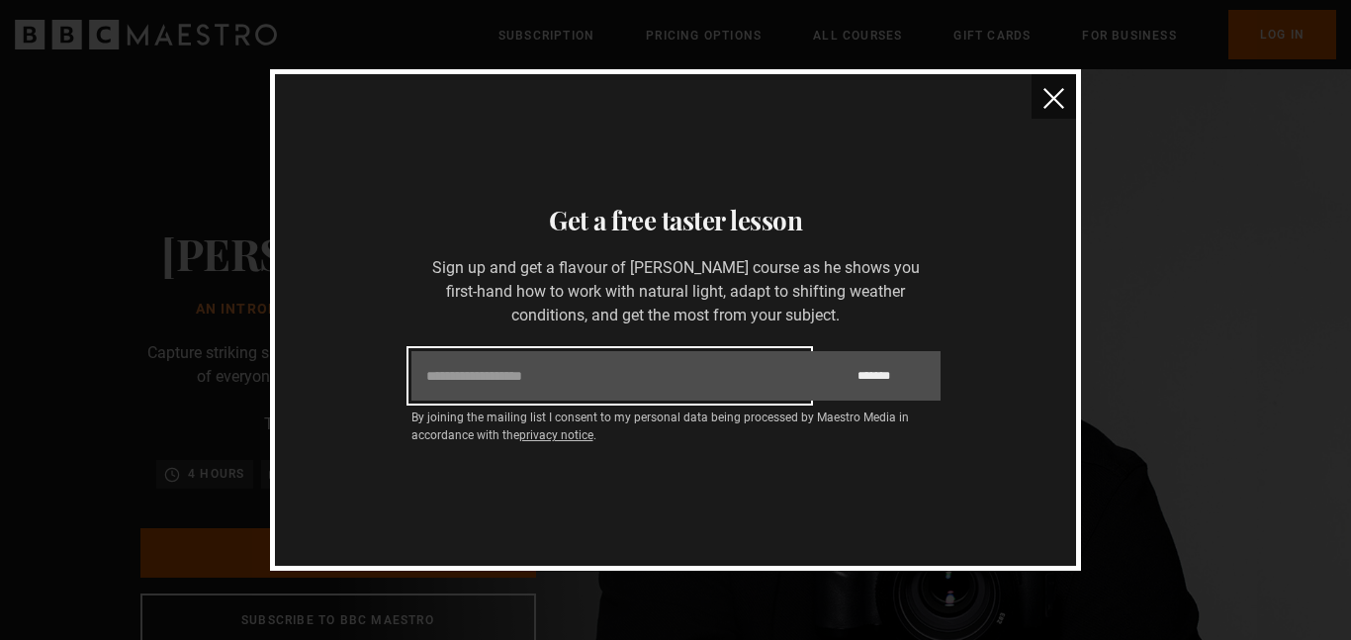
click at [682, 394] on input "Email" at bounding box center [609, 375] width 397 height 49
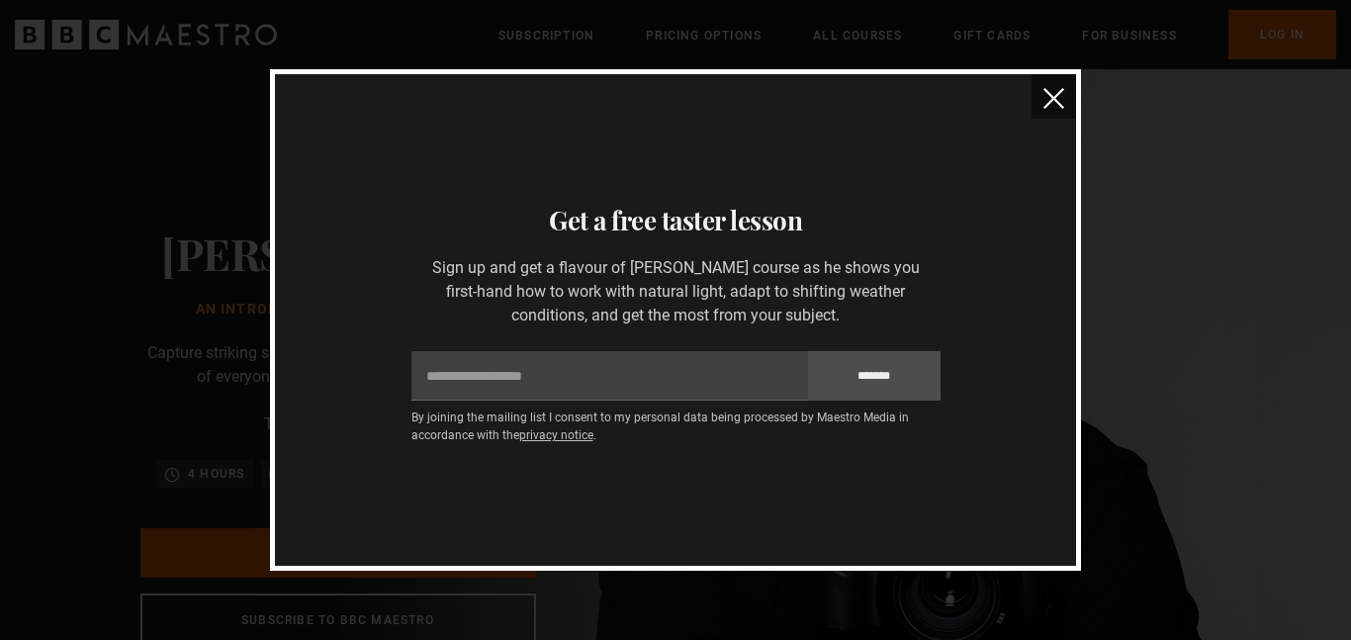
click at [1040, 105] on button "close" at bounding box center [1054, 96] width 45 height 45
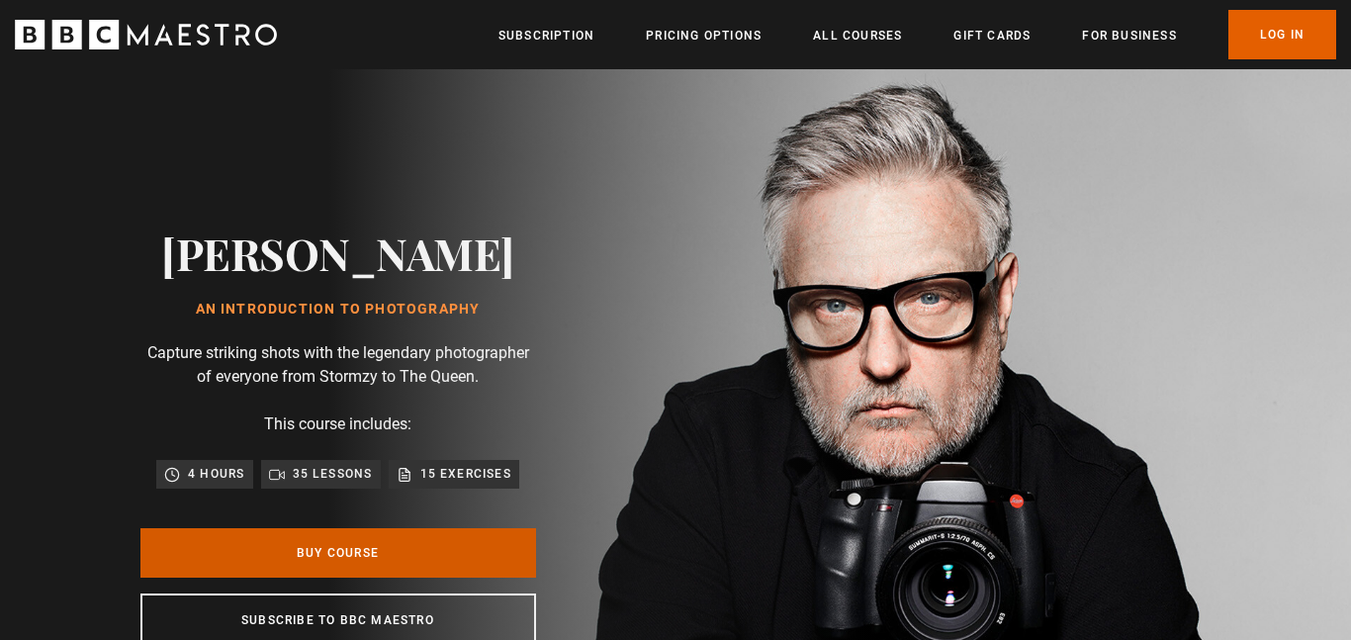
click at [330, 558] on link "Buy Course" at bounding box center [338, 552] width 396 height 49
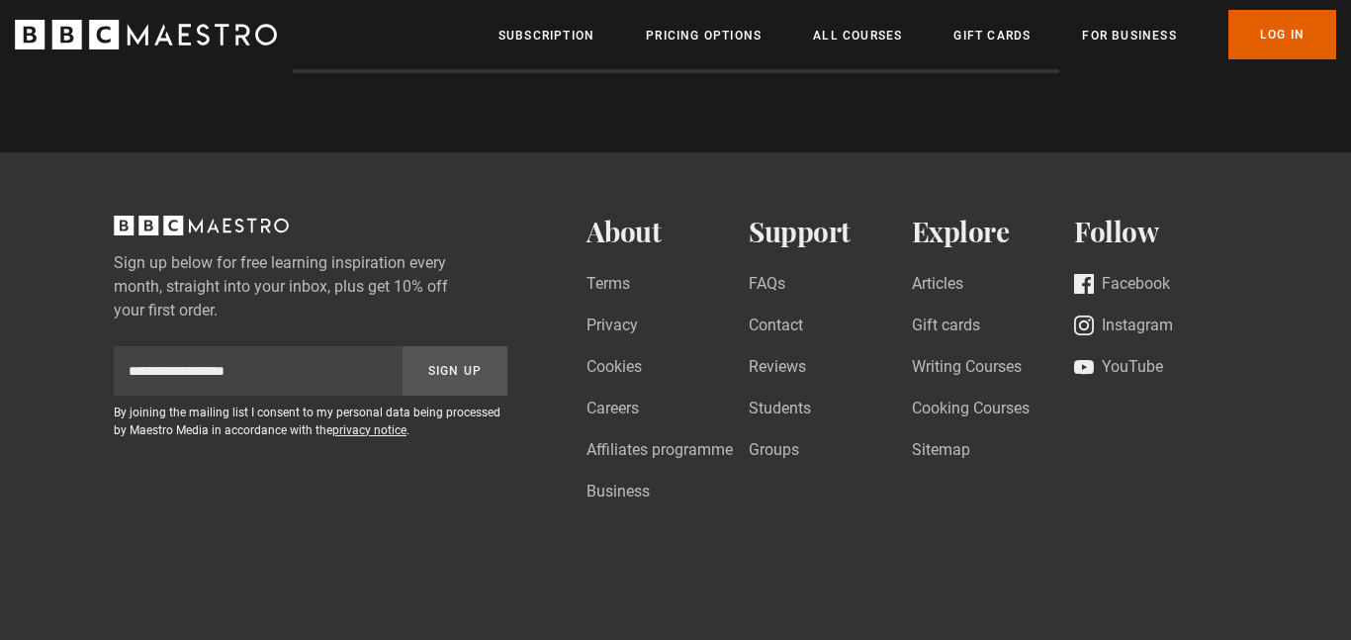
scroll to position [7539, 0]
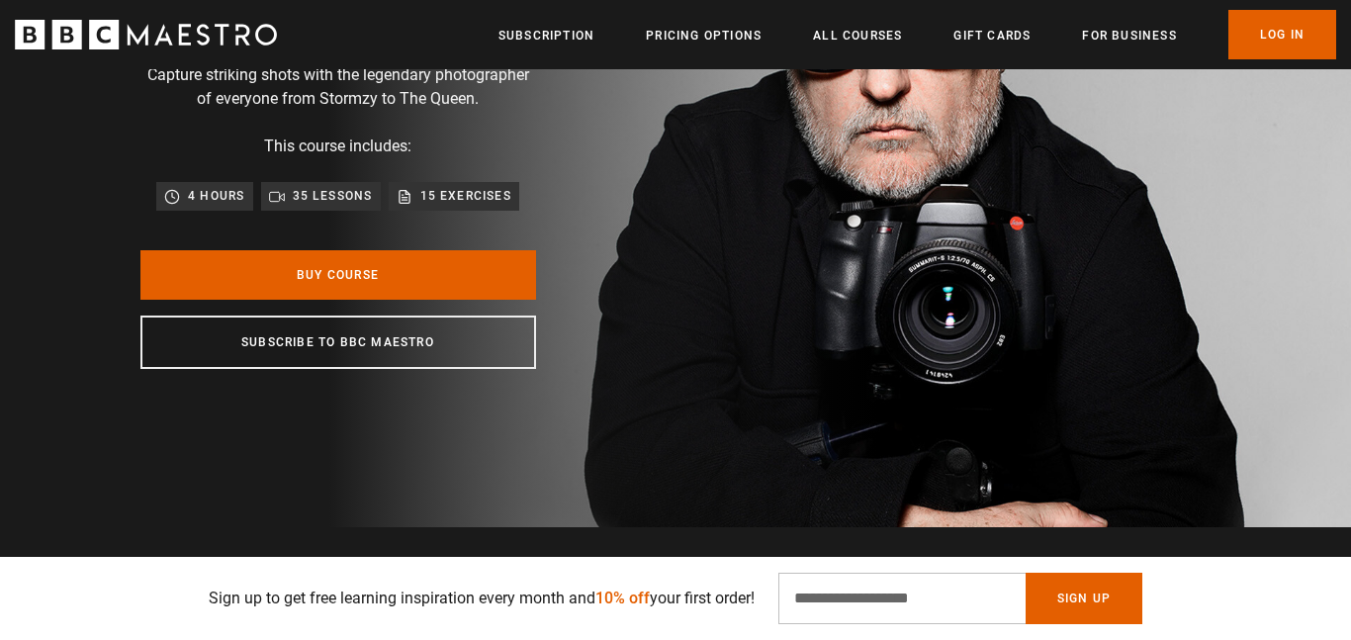
scroll to position [0, 259]
click at [848, 597] on input "Email Address" at bounding box center [901, 598] width 247 height 51
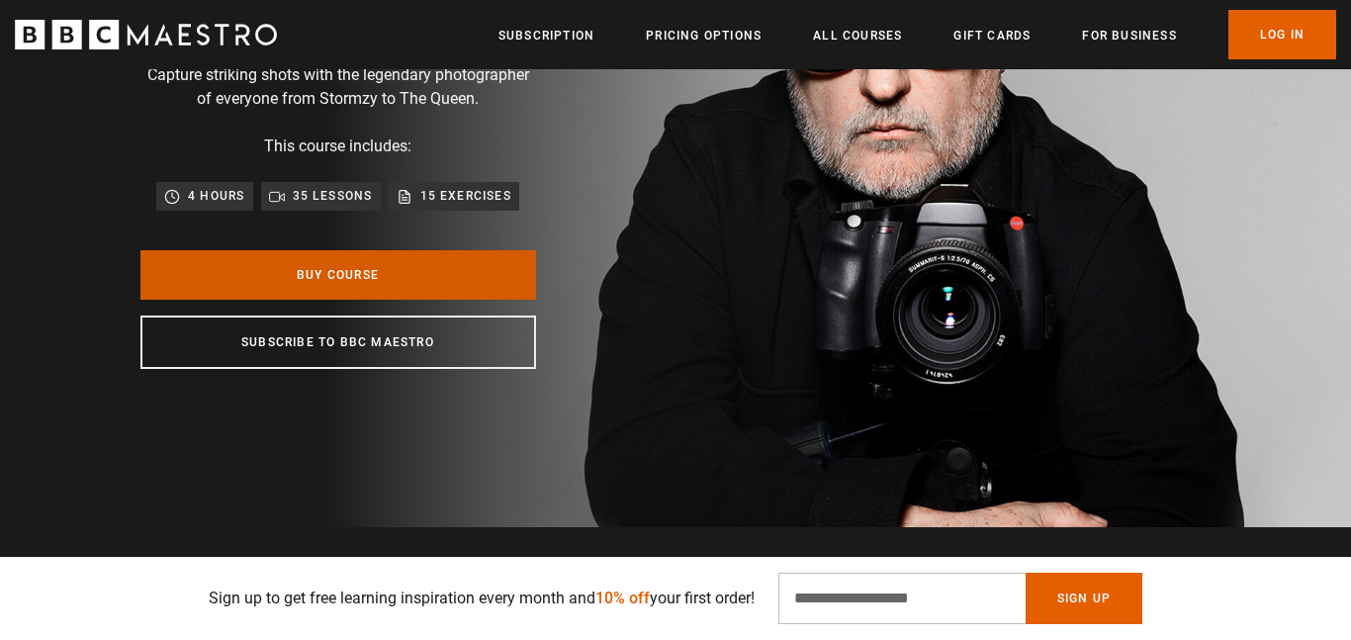
click at [408, 260] on link "Buy Course" at bounding box center [338, 274] width 396 height 49
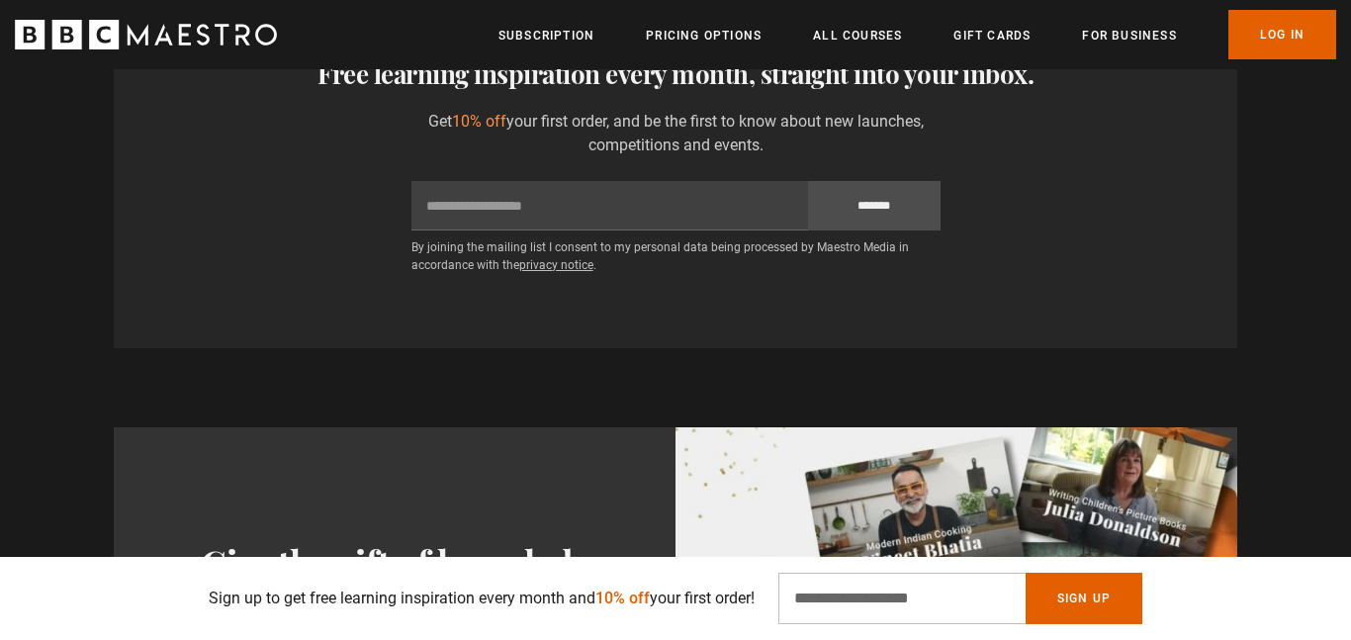
scroll to position [0, 1555]
